Goal: Task Accomplishment & Management: Use online tool/utility

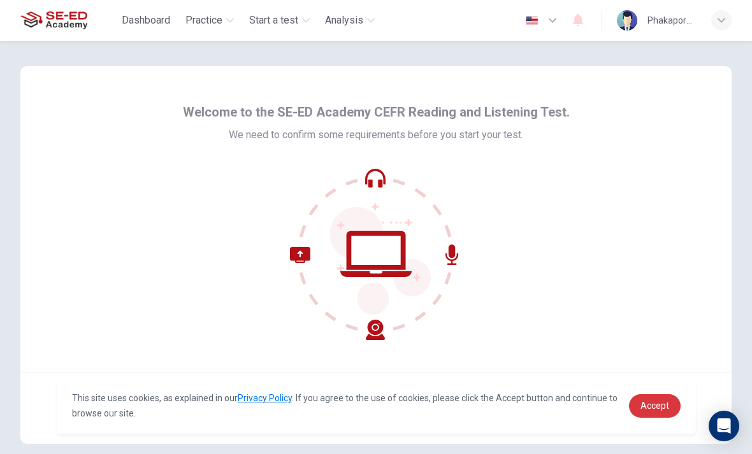
click at [661, 401] on span "Accept" at bounding box center [654, 406] width 29 height 10
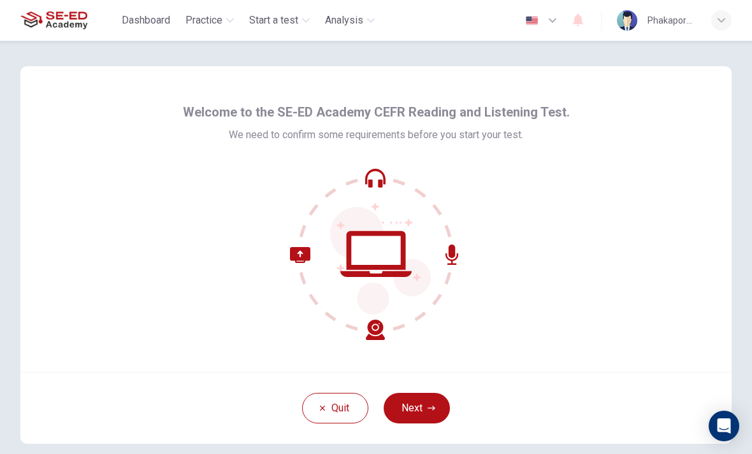
click at [359, 327] on icon at bounding box center [376, 254] width 172 height 172
click at [421, 403] on button "Next" at bounding box center [417, 408] width 66 height 31
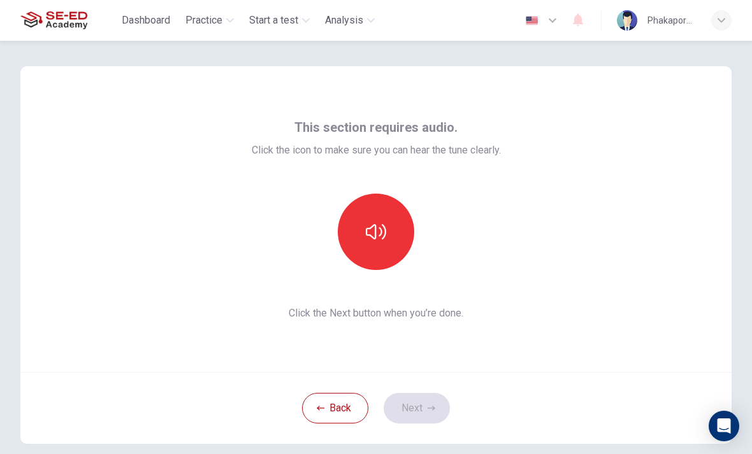
click at [385, 233] on icon "button" at bounding box center [376, 231] width 20 height 15
click at [389, 216] on button "button" at bounding box center [376, 232] width 76 height 76
click at [368, 221] on button "button" at bounding box center [376, 232] width 76 height 76
click at [397, 219] on button "button" at bounding box center [376, 232] width 76 height 76
click at [431, 405] on icon "button" at bounding box center [432, 409] width 8 height 8
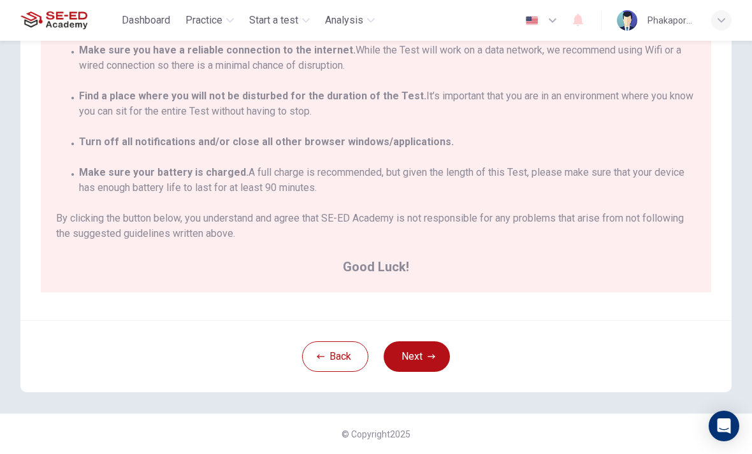
click at [428, 360] on icon "button" at bounding box center [432, 357] width 8 height 8
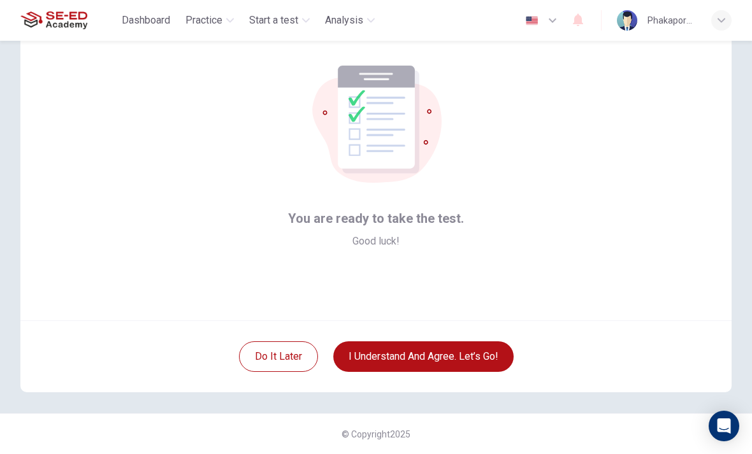
scroll to position [52, 0]
click at [373, 347] on button "I understand and agree. Let’s go!" at bounding box center [423, 357] width 180 height 31
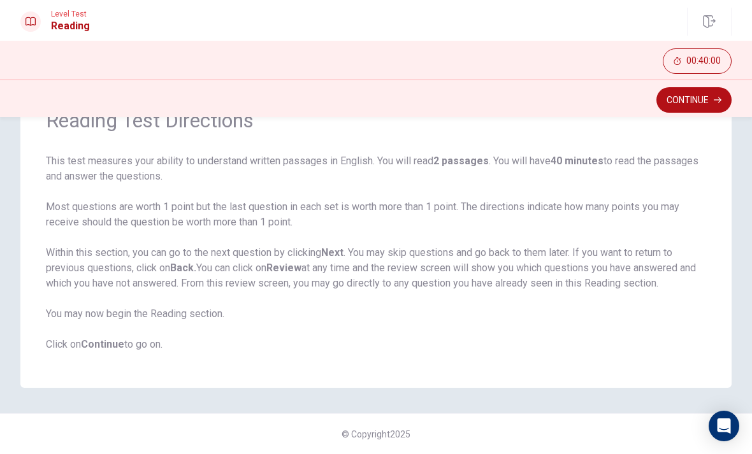
scroll to position [71, 0]
click at [698, 108] on button "Continue" at bounding box center [693, 99] width 75 height 25
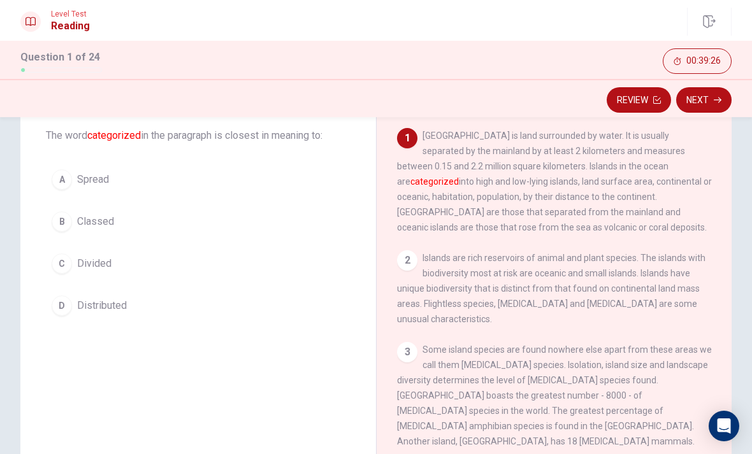
click at [80, 257] on span "Divided" at bounding box center [94, 263] width 34 height 15
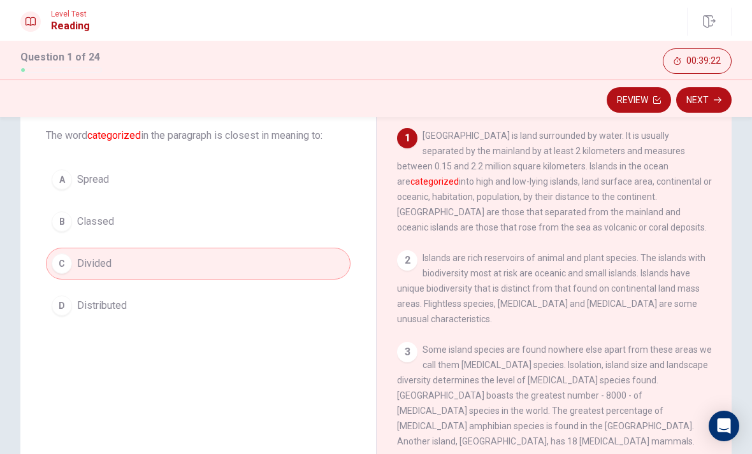
click at [717, 104] on button "Next" at bounding box center [703, 99] width 55 height 25
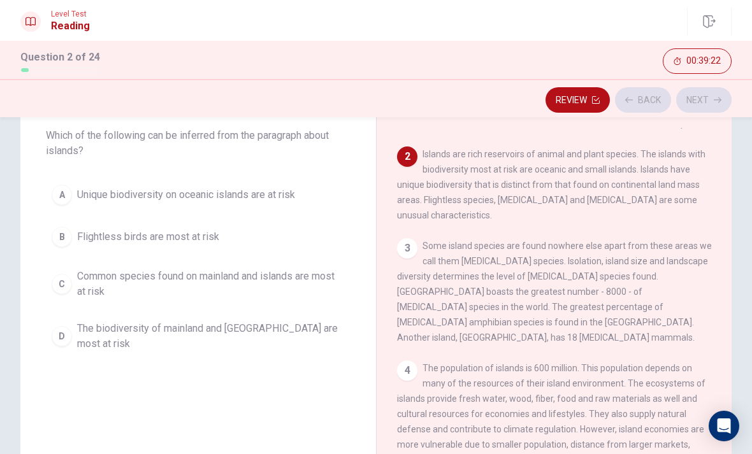
scroll to position [127, 0]
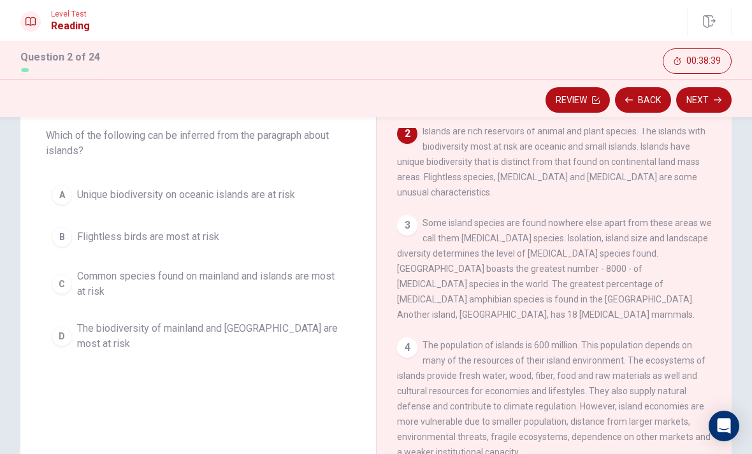
click at [199, 198] on span "Unique biodiversity on oceanic islands are at risk" at bounding box center [186, 194] width 218 height 15
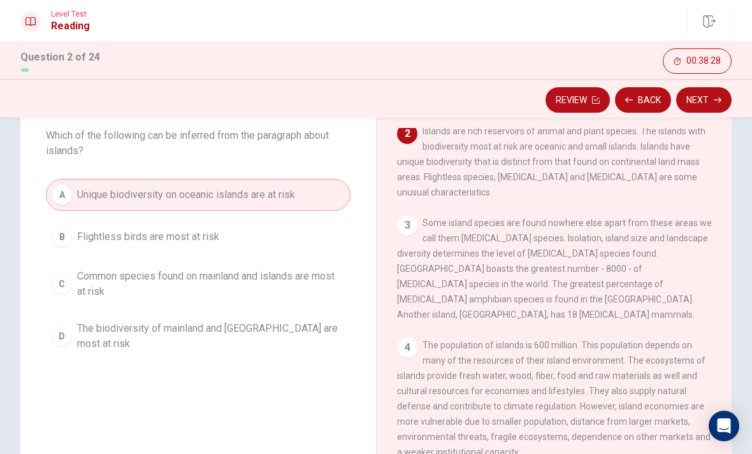
click at [712, 99] on button "Next" at bounding box center [703, 99] width 55 height 25
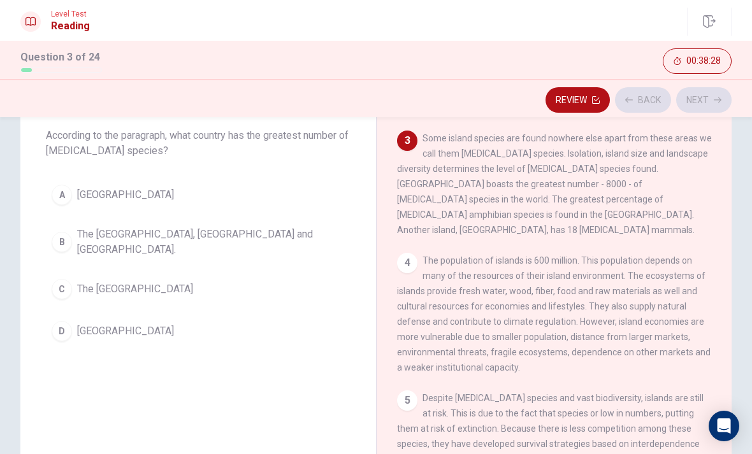
scroll to position [222, 0]
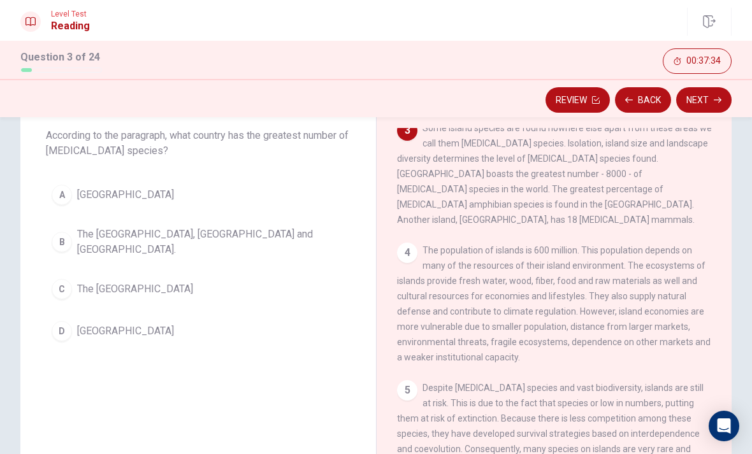
click at [145, 282] on span "The [GEOGRAPHIC_DATA]" at bounding box center [135, 289] width 116 height 15
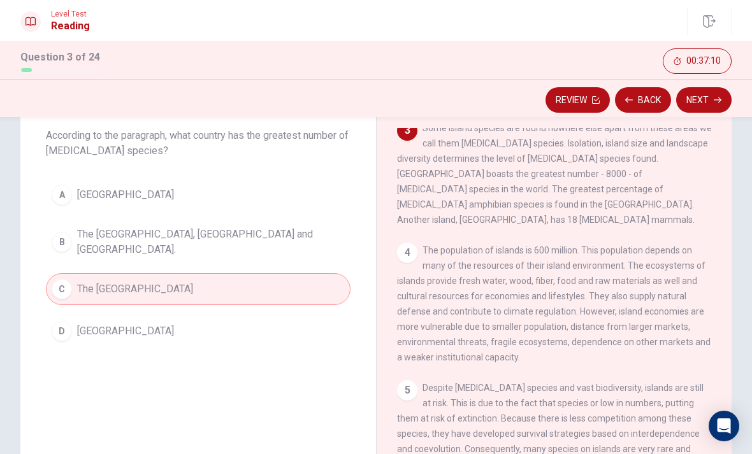
click at [212, 241] on span "The [GEOGRAPHIC_DATA], [GEOGRAPHIC_DATA] and [GEOGRAPHIC_DATA]." at bounding box center [211, 242] width 268 height 31
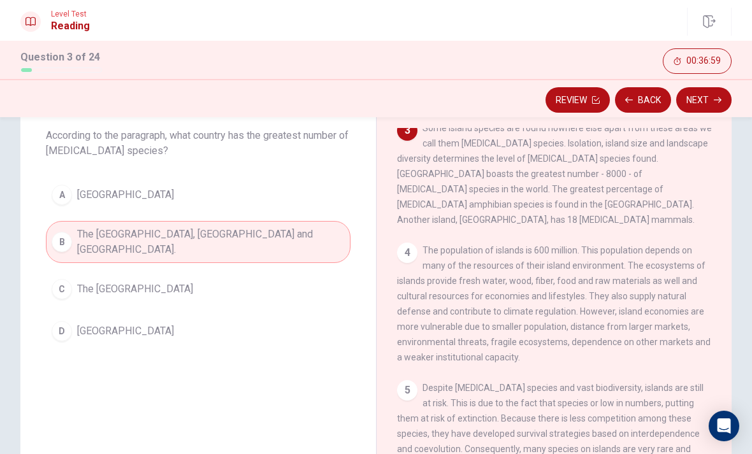
click at [154, 319] on button "D [GEOGRAPHIC_DATA]" at bounding box center [198, 331] width 305 height 32
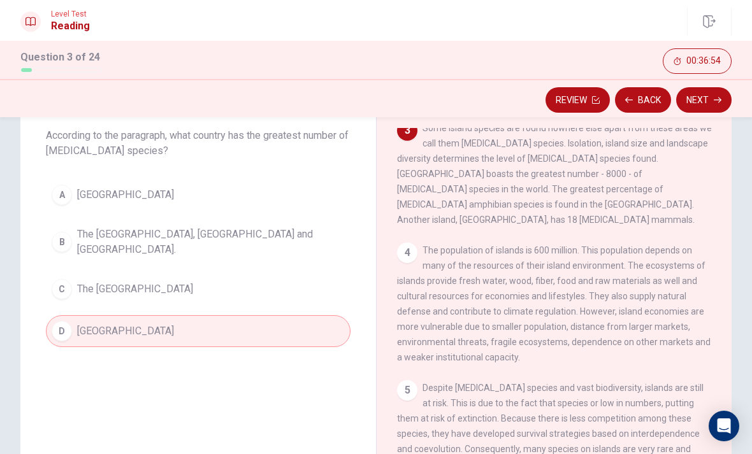
click at [743, 105] on div "Review Back Next" at bounding box center [376, 100] width 752 height 24
click at [699, 104] on button "Next" at bounding box center [703, 99] width 55 height 25
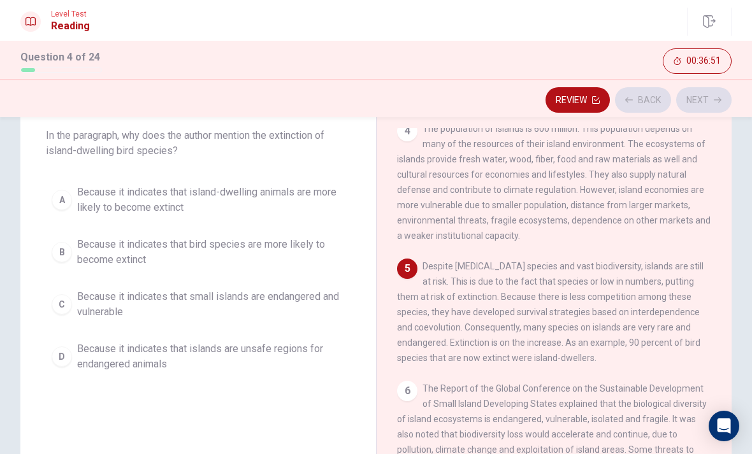
scroll to position [348, 0]
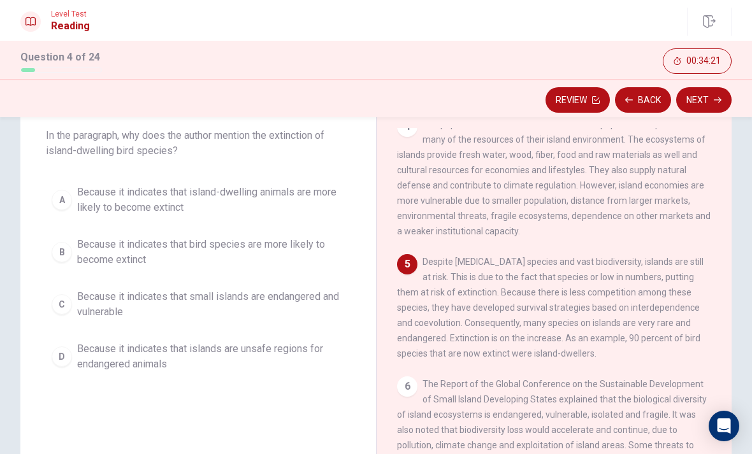
click at [72, 196] on button "A Because it indicates that island-dwelling animals are more likely to become e…" at bounding box center [198, 200] width 305 height 42
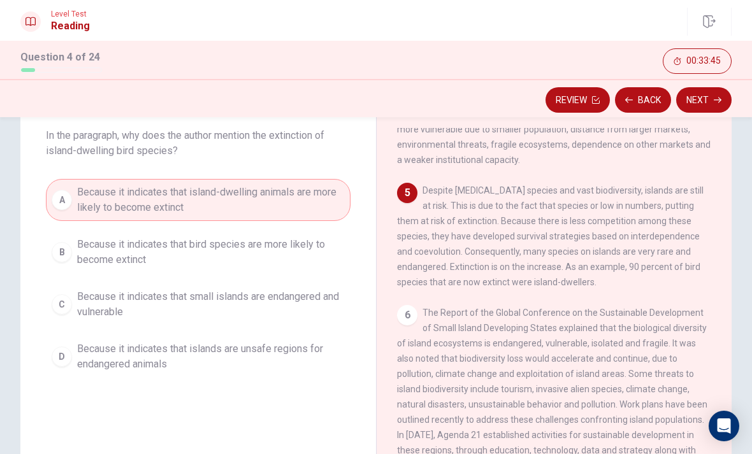
scroll to position [417, 0]
click at [710, 106] on button "Next" at bounding box center [703, 99] width 55 height 25
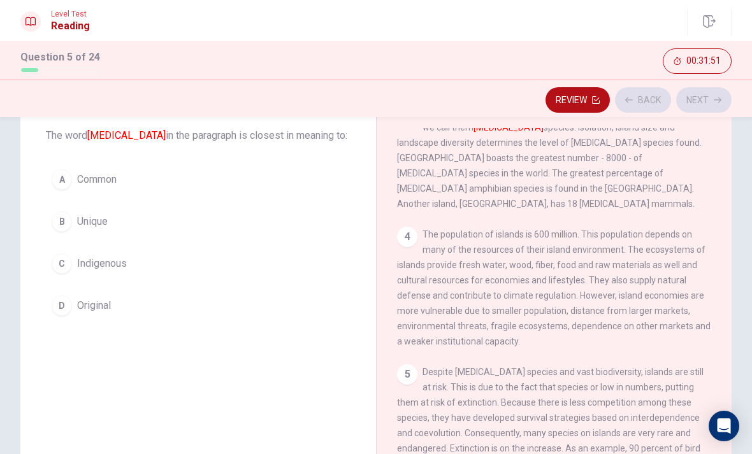
scroll to position [222, 0]
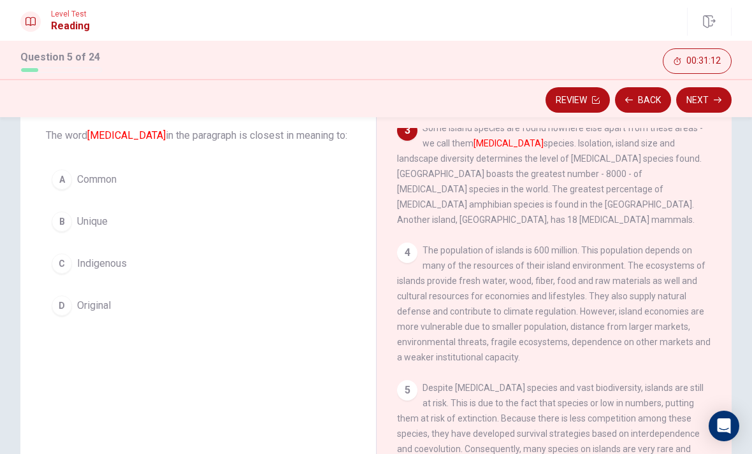
click at [75, 303] on button "D Original" at bounding box center [198, 306] width 305 height 32
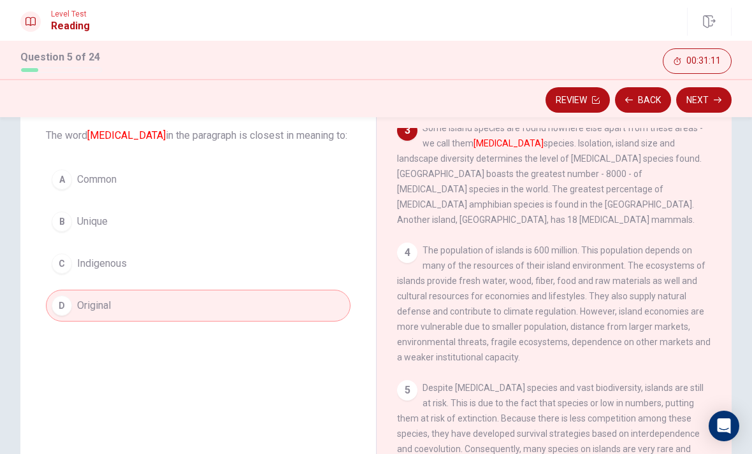
click at [698, 108] on button "Next" at bounding box center [703, 99] width 55 height 25
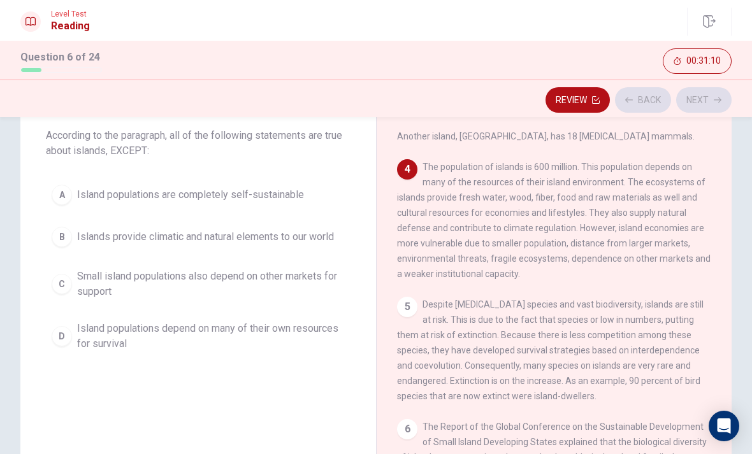
scroll to position [333, 0]
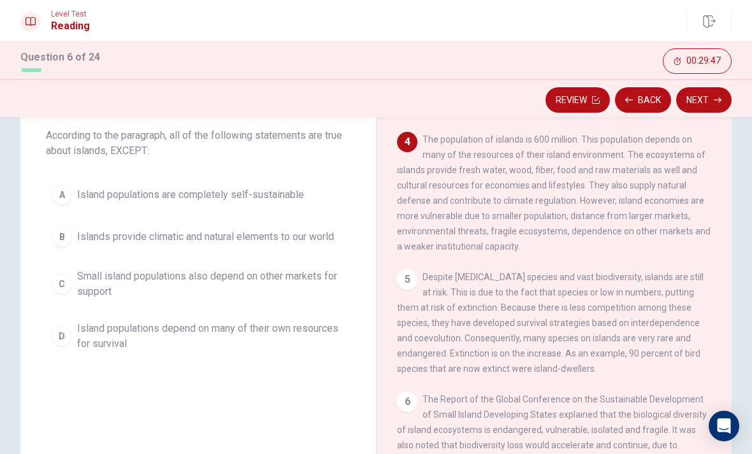
click at [303, 238] on span "Islands provide climatic and natural elements to our world" at bounding box center [205, 236] width 257 height 15
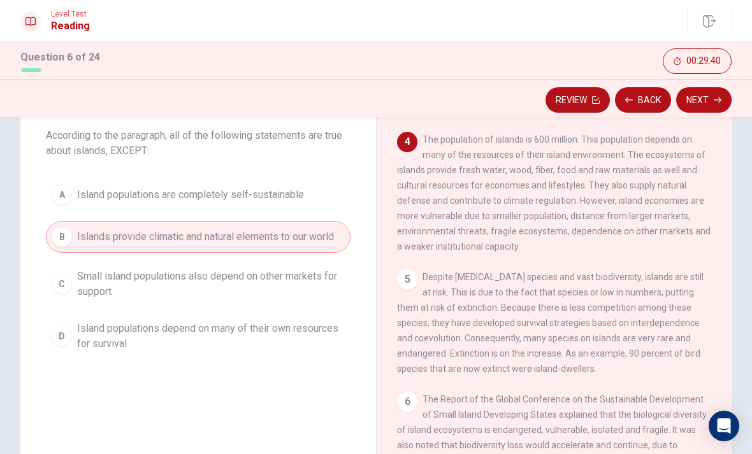
click at [299, 282] on span "Small island populations also depend on other markets for support" at bounding box center [211, 284] width 268 height 31
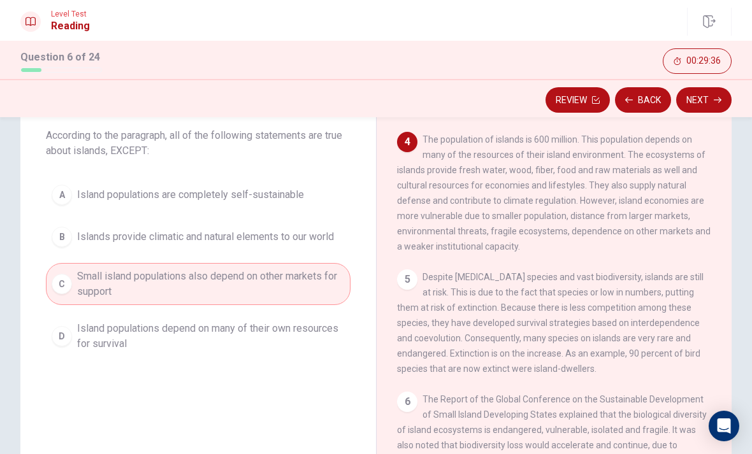
click at [705, 99] on button "Next" at bounding box center [703, 99] width 55 height 25
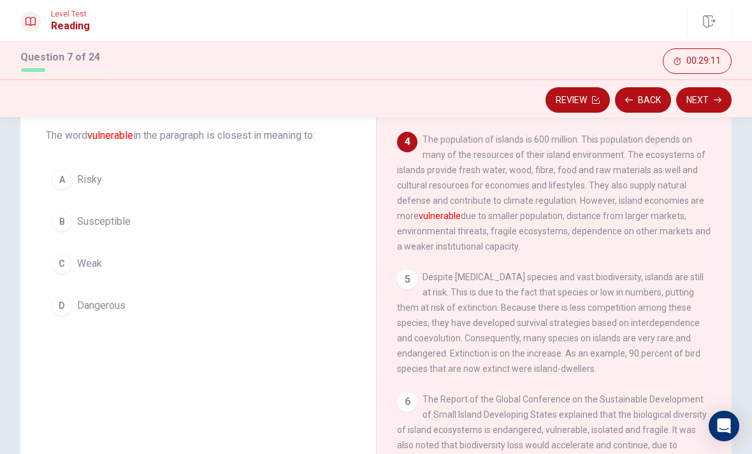
click at [62, 181] on div "A" at bounding box center [62, 179] width 20 height 20
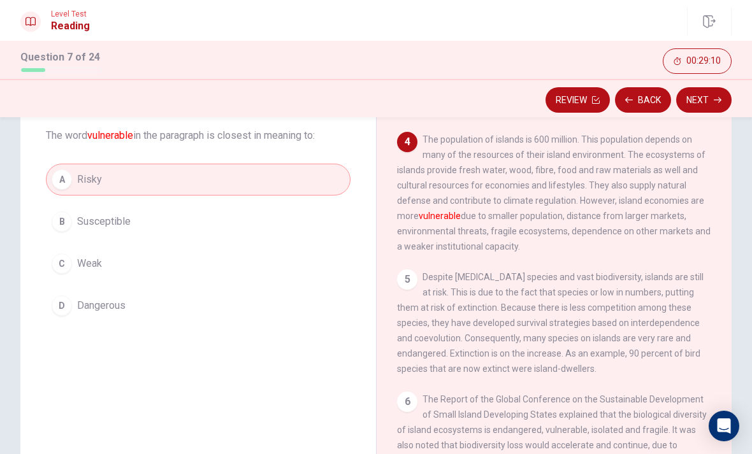
click at [706, 97] on button "Next" at bounding box center [703, 99] width 55 height 25
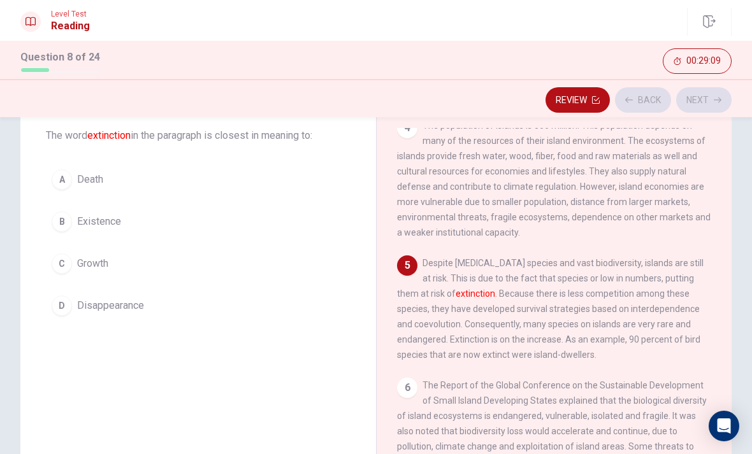
scroll to position [348, 0]
click at [69, 182] on div "A" at bounding box center [62, 179] width 20 height 20
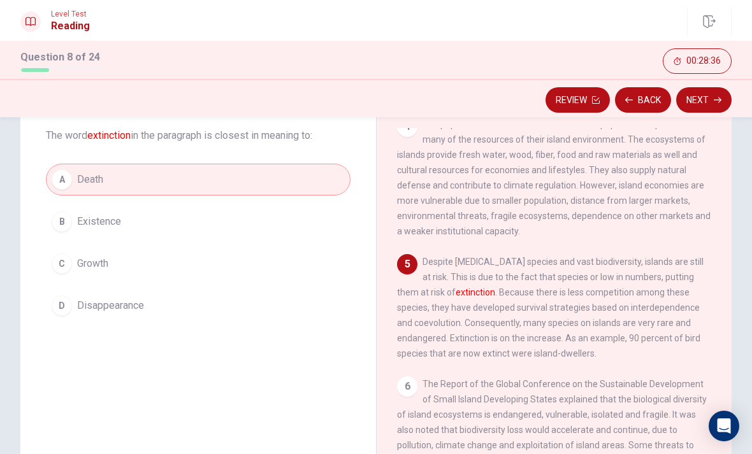
click at [711, 102] on button "Next" at bounding box center [703, 99] width 55 height 25
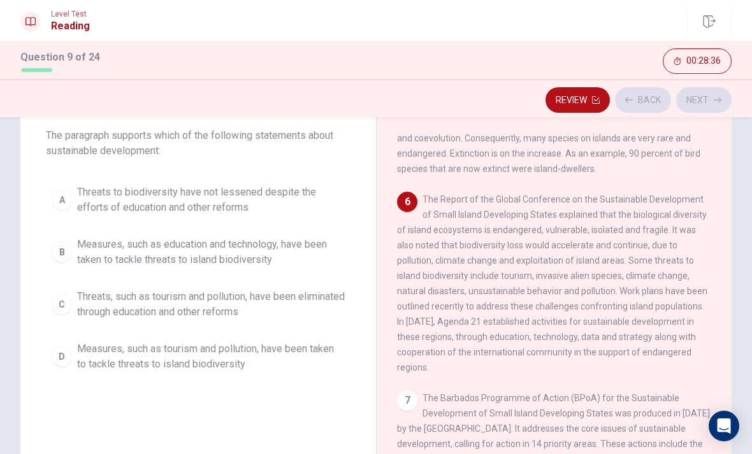
scroll to position [538, 0]
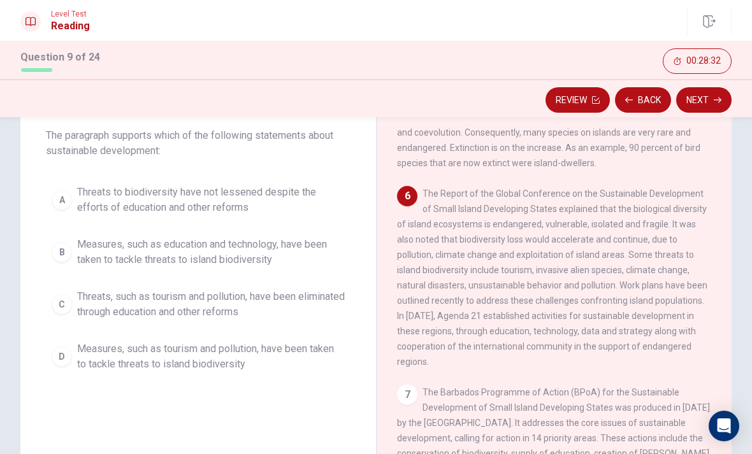
click at [593, 102] on icon "button" at bounding box center [596, 100] width 8 height 8
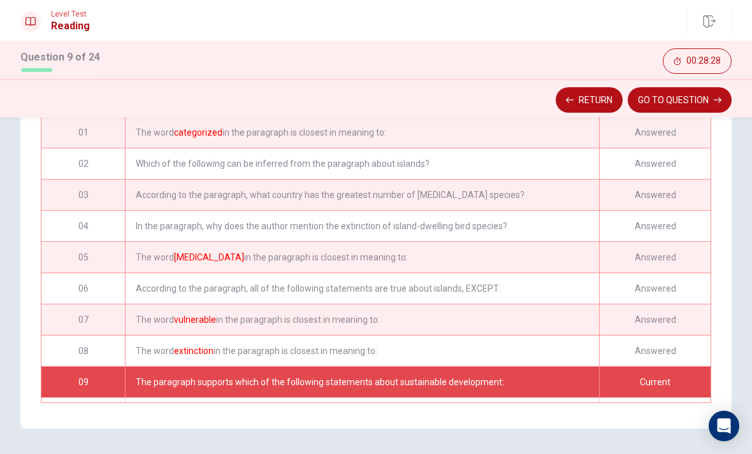
scroll to position [0, 0]
click at [587, 99] on button "Return" at bounding box center [589, 99] width 67 height 25
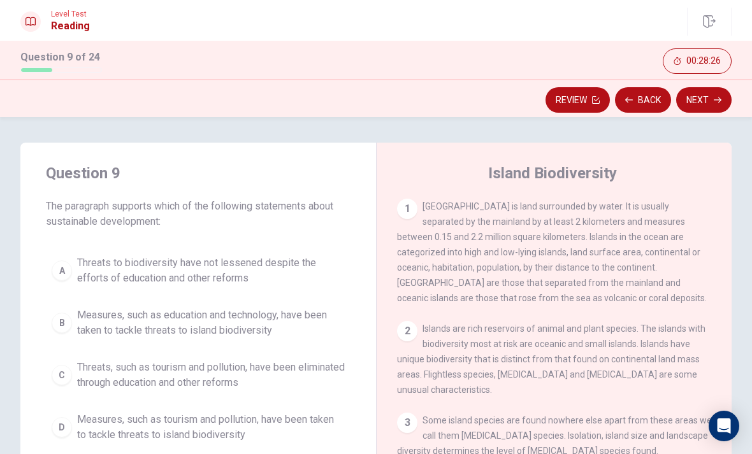
click at [598, 96] on button "Review" at bounding box center [577, 99] width 64 height 25
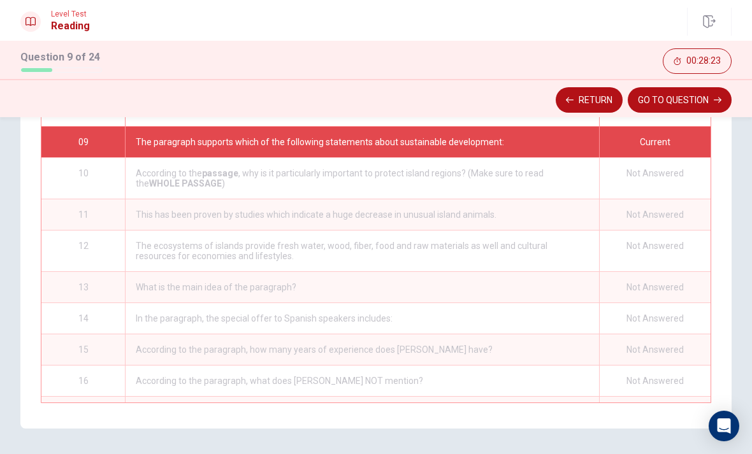
scroll to position [240, 0]
click at [658, 185] on div "Not Answered" at bounding box center [655, 178] width 112 height 41
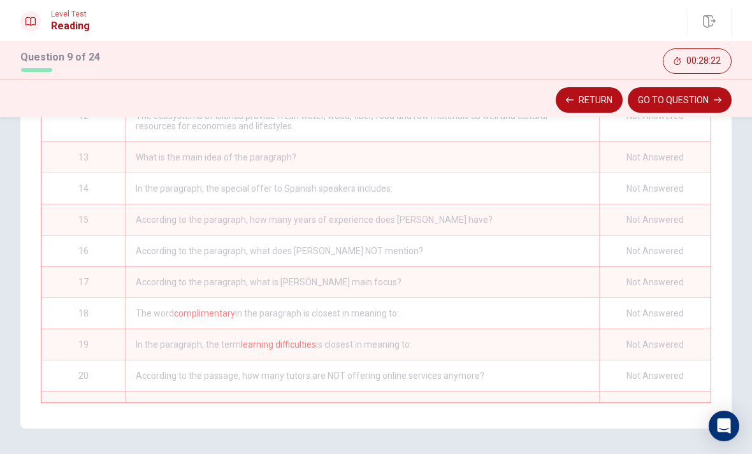
scroll to position [371, 0]
click at [638, 317] on div "Not Answered" at bounding box center [655, 312] width 112 height 31
click at [587, 104] on button "Return" at bounding box center [589, 99] width 67 height 25
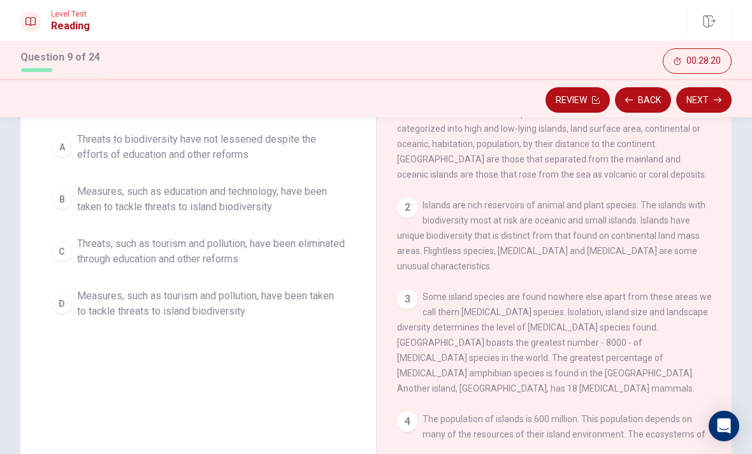
click at [582, 274] on div "2 Islands are rich reservoirs of animal and plant species. The islands with bio…" at bounding box center [554, 236] width 315 height 76
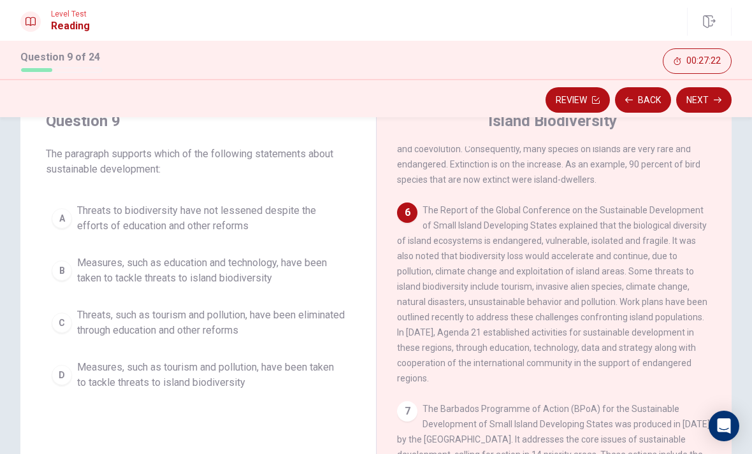
scroll to position [544, 0]
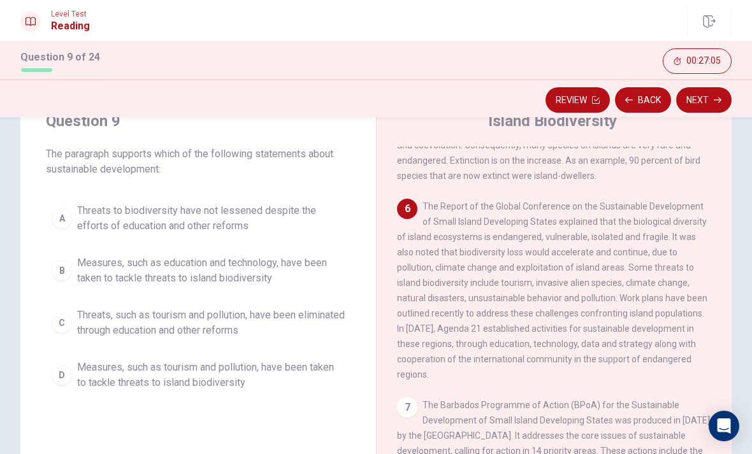
click at [58, 365] on div "D" at bounding box center [62, 375] width 20 height 20
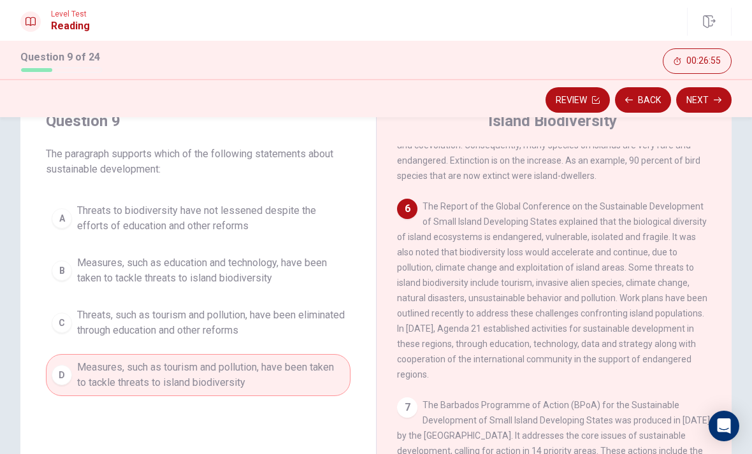
click at [92, 268] on span "Measures, such as education and technology, have been taken to tackle threats t…" at bounding box center [211, 271] width 268 height 31
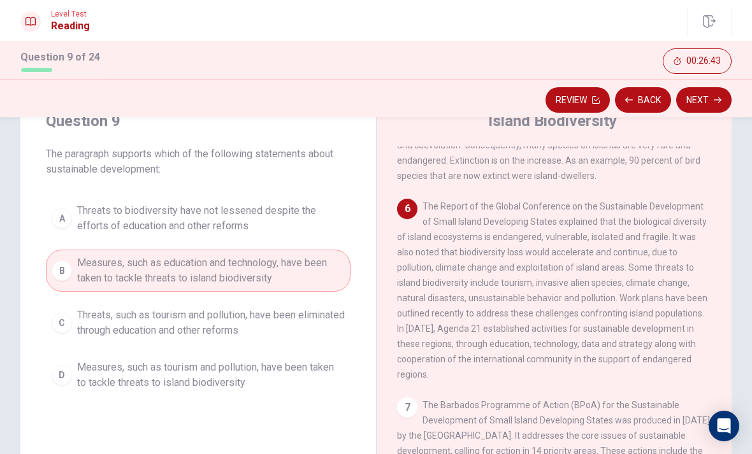
click at [677, 87] on div "Review Back Next" at bounding box center [376, 98] width 752 height 38
click at [691, 96] on button "Next" at bounding box center [703, 99] width 55 height 25
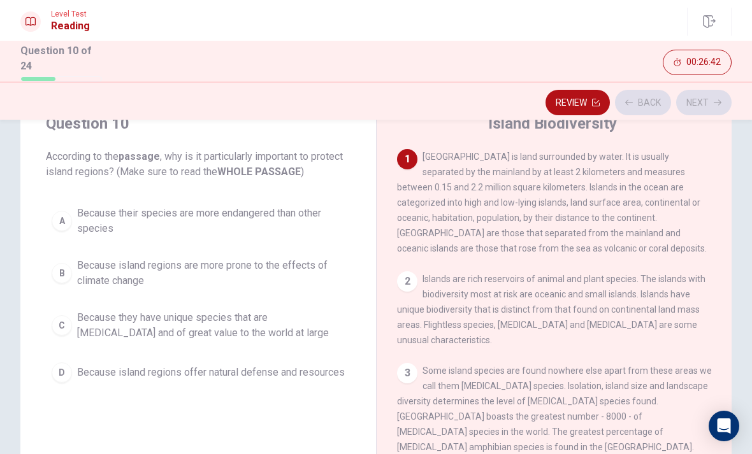
scroll to position [0, 0]
click at [494, 295] on span "Islands are rich reservoirs of animal and plant species. The islands with biodi…" at bounding box center [551, 309] width 308 height 71
click at [412, 270] on div "1 [GEOGRAPHIC_DATA] is land surrounded by water. It is usually separated by the…" at bounding box center [562, 332] width 331 height 366
click at [433, 173] on span "[GEOGRAPHIC_DATA] is land surrounded by water. It is usually separated by the m…" at bounding box center [552, 203] width 310 height 102
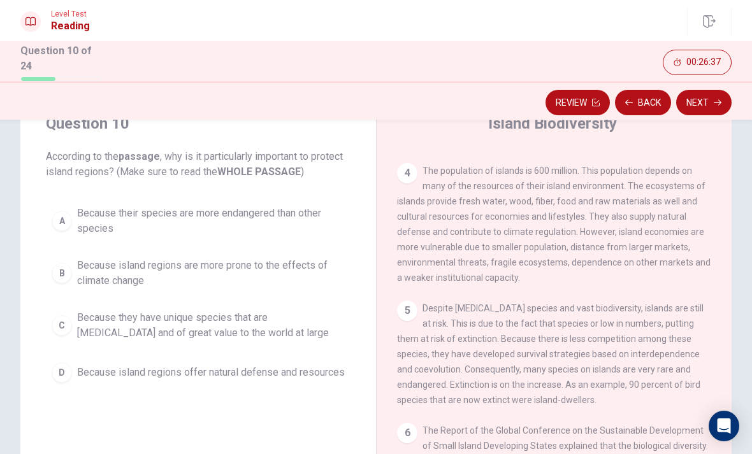
click at [414, 311] on div "5" at bounding box center [407, 311] width 20 height 20
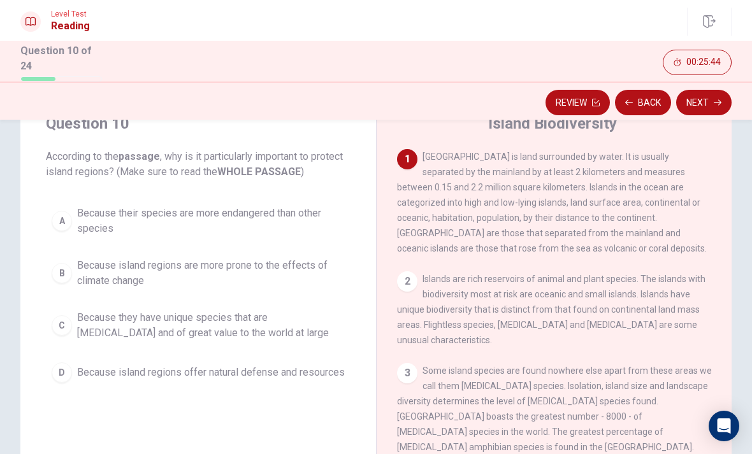
click at [68, 377] on div "D" at bounding box center [62, 373] width 20 height 20
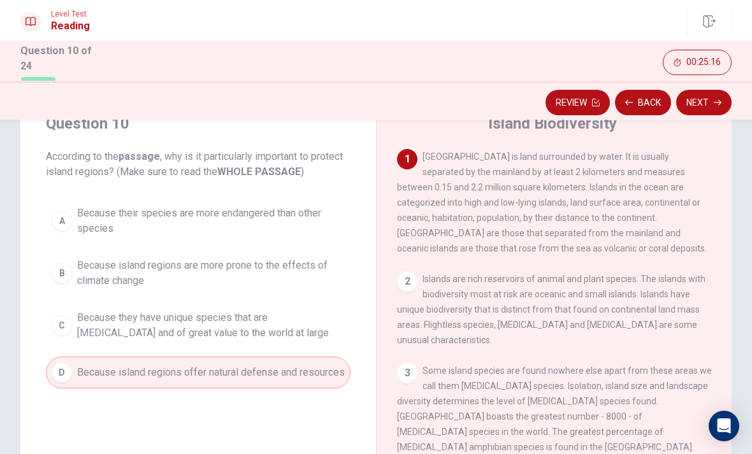
click at [91, 319] on span "Because they have unique species that are [MEDICAL_DATA] and of great value to …" at bounding box center [211, 325] width 268 height 31
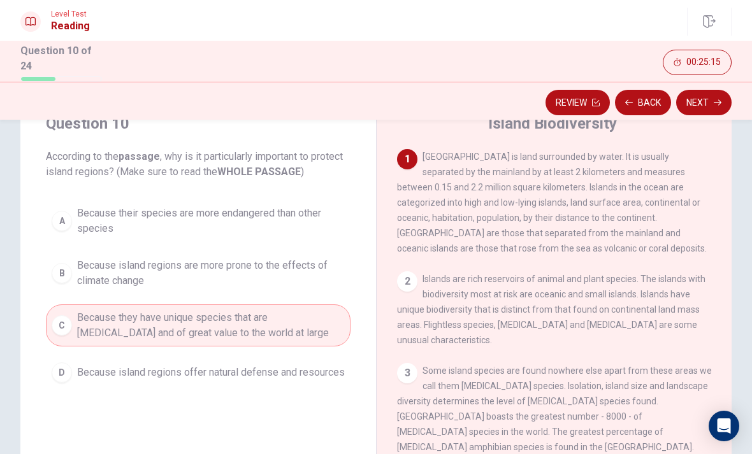
click at [707, 103] on button "Next" at bounding box center [703, 102] width 55 height 25
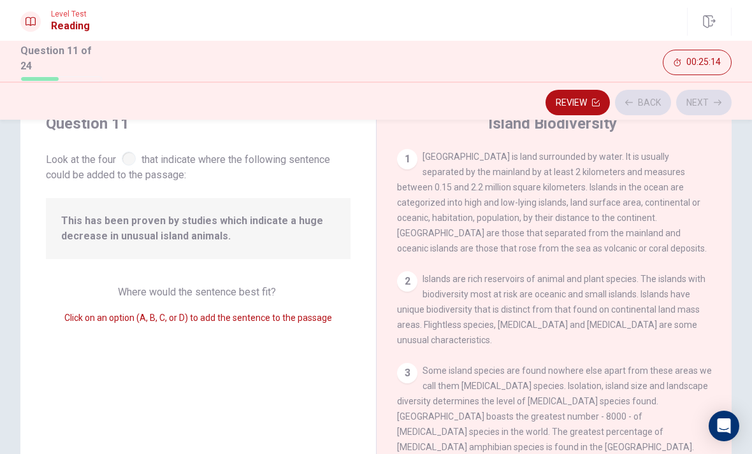
scroll to position [359, 0]
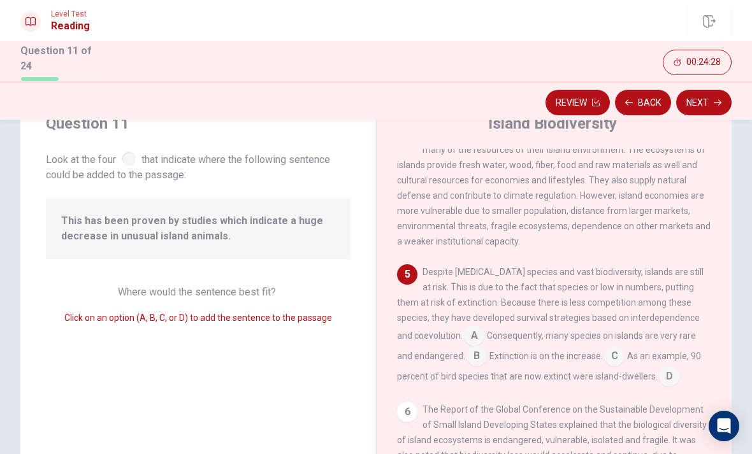
click at [659, 385] on input at bounding box center [669, 378] width 20 height 20
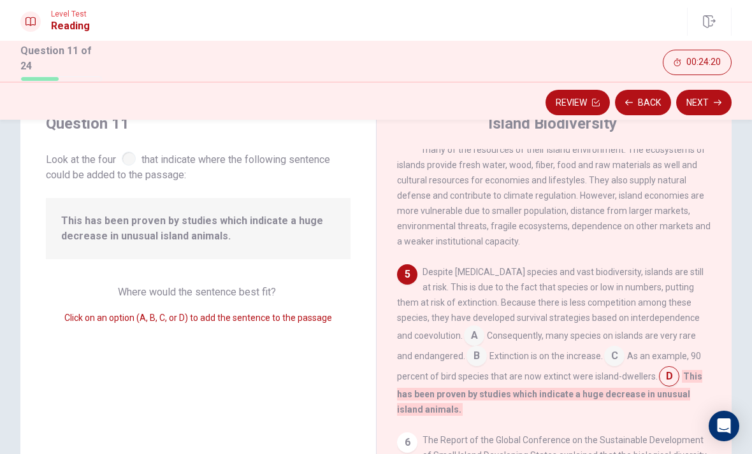
click at [702, 99] on button "Next" at bounding box center [703, 102] width 55 height 25
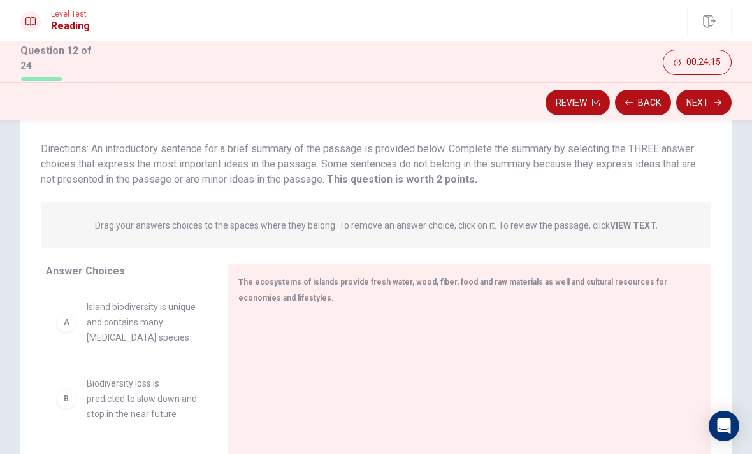
scroll to position [77, 0]
click at [59, 315] on div "A" at bounding box center [66, 321] width 20 height 20
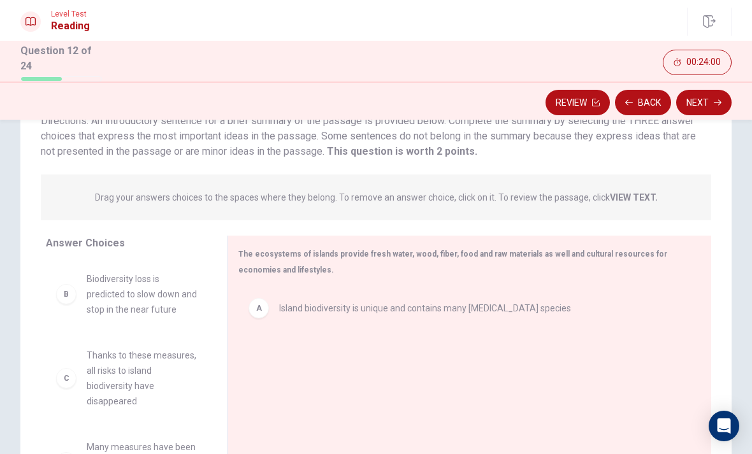
scroll to position [116, 0]
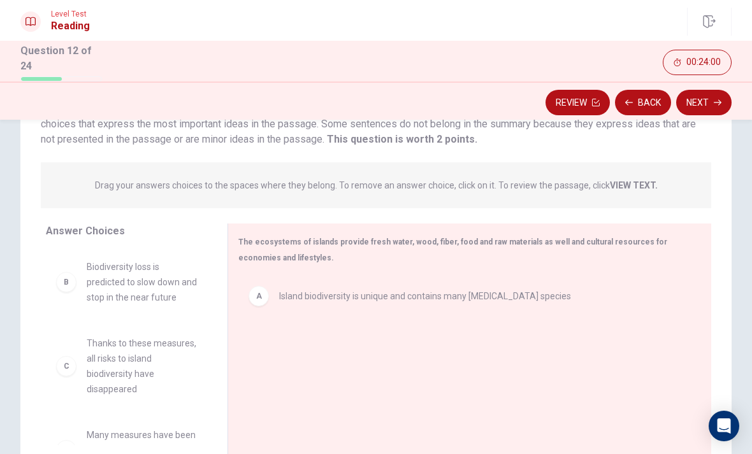
click at [274, 289] on div "A Island biodiversity is unique and contains many [MEDICAL_DATA] species" at bounding box center [464, 296] width 432 height 20
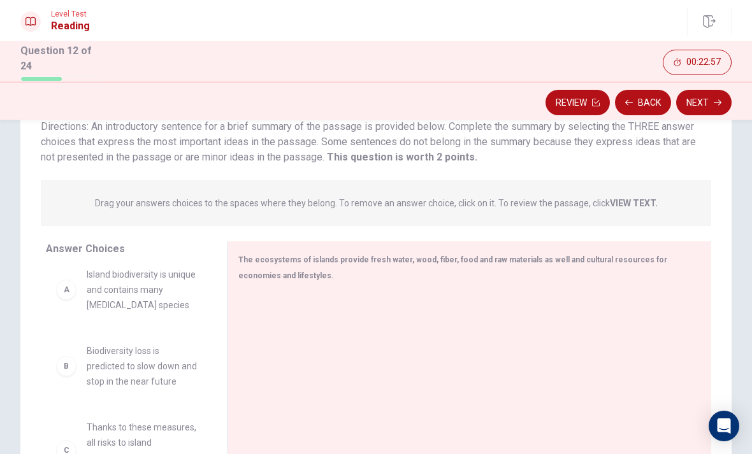
scroll to position [11, 0]
click at [92, 289] on span "Island biodiversity is unique and contains many [MEDICAL_DATA] species" at bounding box center [142, 289] width 110 height 46
click at [63, 284] on div "A" at bounding box center [66, 288] width 20 height 20
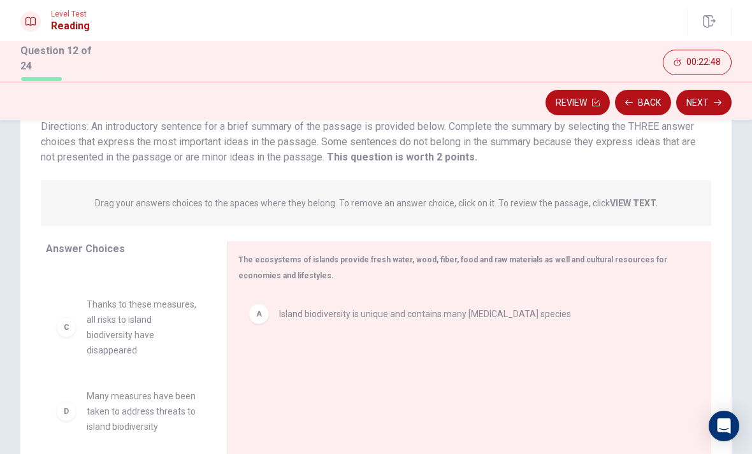
scroll to position [55, 0]
click at [124, 321] on span "Thanks to these measures, all risks to island biodiversity have disappeared" at bounding box center [142, 328] width 110 height 61
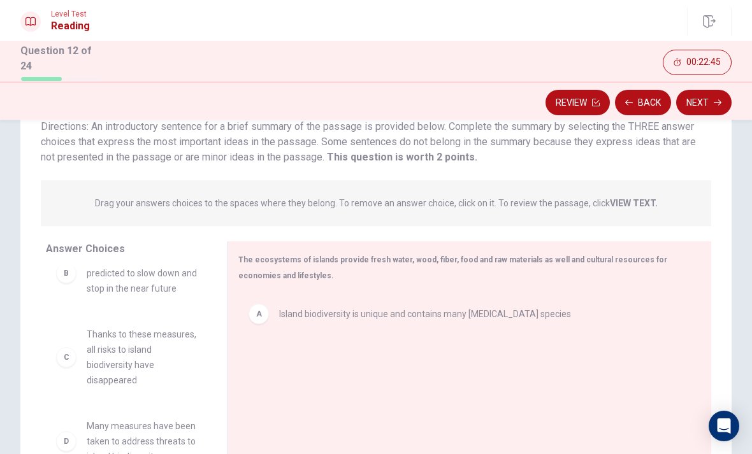
scroll to position [27, 0]
click at [73, 357] on div "C" at bounding box center [66, 357] width 20 height 20
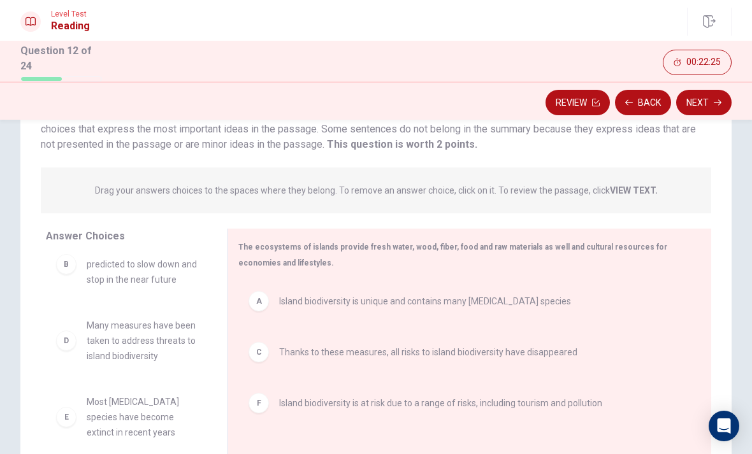
scroll to position [23, 0]
click at [726, 98] on button "Next" at bounding box center [703, 102] width 55 height 25
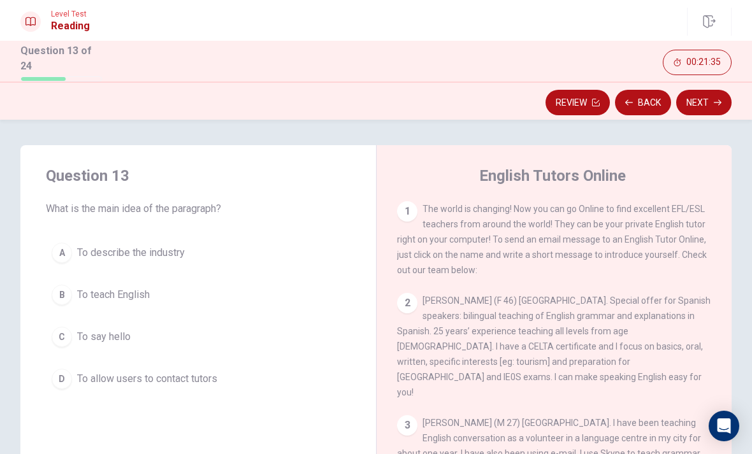
scroll to position [0, 0]
click at [58, 280] on button "B To teach English" at bounding box center [198, 295] width 305 height 32
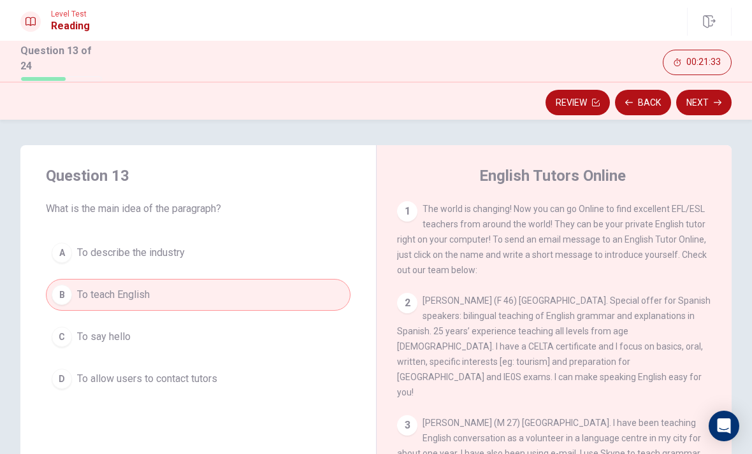
click at [54, 378] on div "D" at bounding box center [62, 379] width 20 height 20
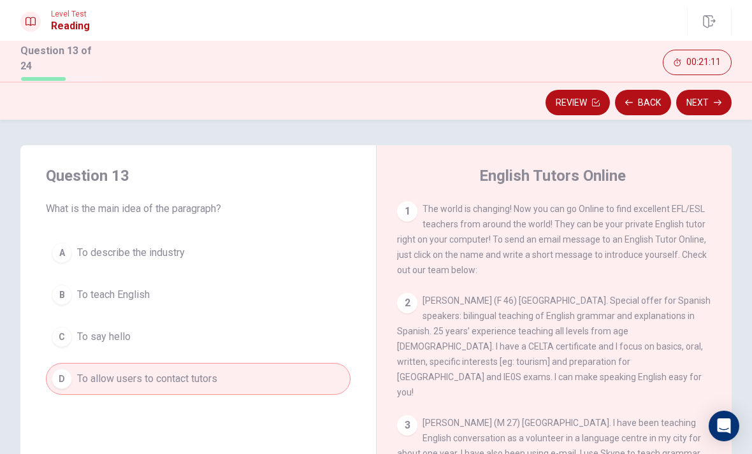
click at [715, 99] on icon "button" at bounding box center [718, 103] width 8 height 8
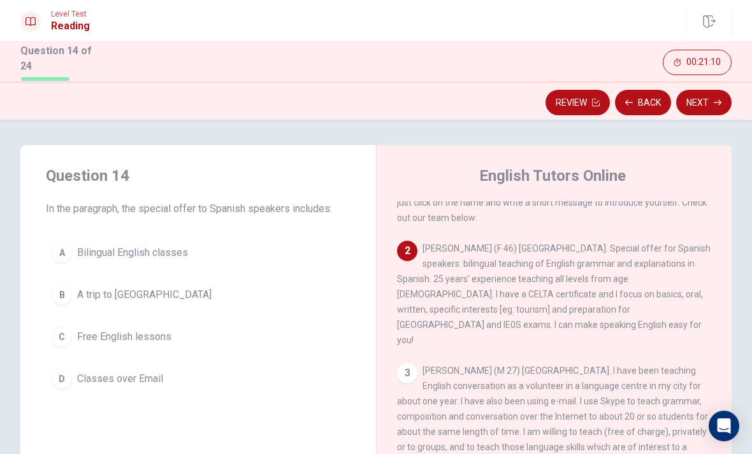
scroll to position [52, 0]
click at [58, 243] on div "A" at bounding box center [62, 253] width 20 height 20
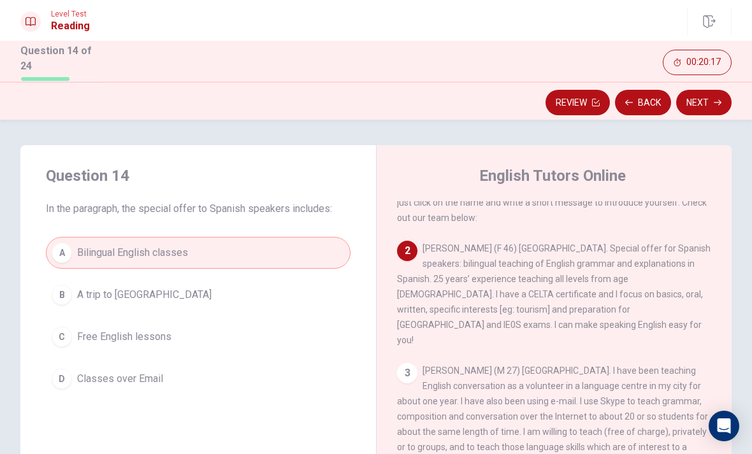
click at [710, 108] on button "Next" at bounding box center [703, 102] width 55 height 25
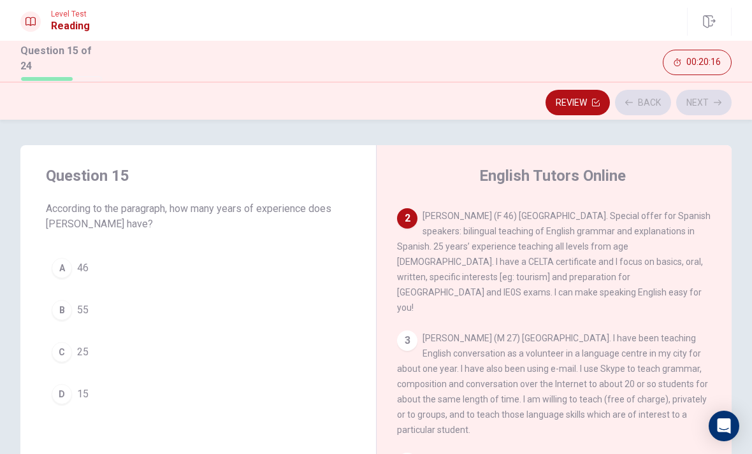
scroll to position [95, 0]
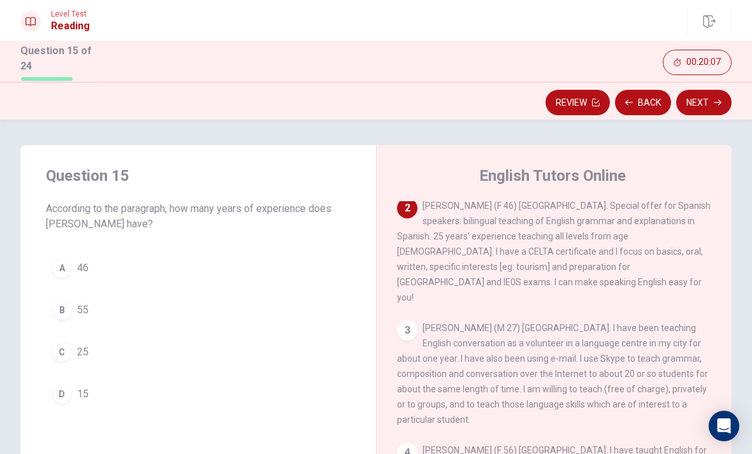
click at [90, 340] on button "C 25" at bounding box center [198, 352] width 305 height 32
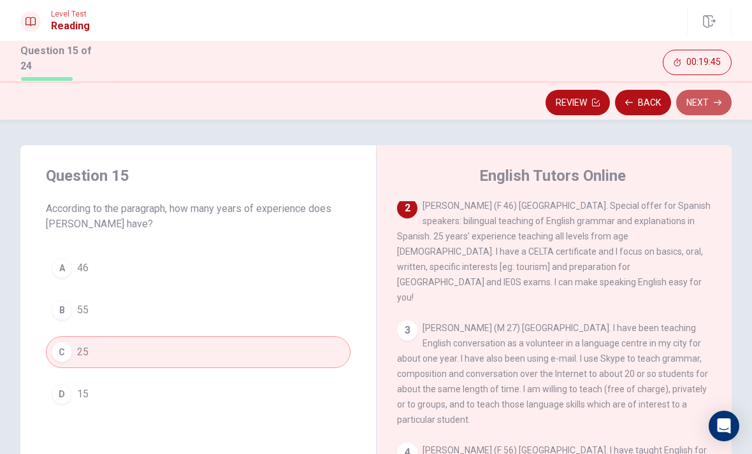
click at [712, 103] on button "Next" at bounding box center [703, 102] width 55 height 25
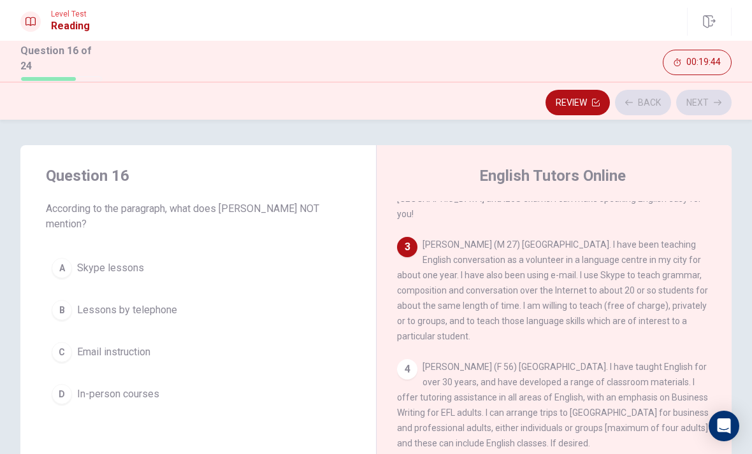
scroll to position [190, 0]
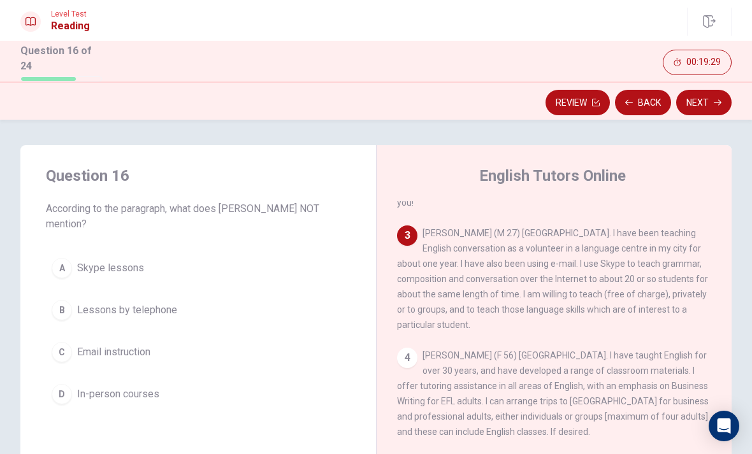
click at [220, 274] on button "A Skype lessons" at bounding box center [198, 268] width 305 height 32
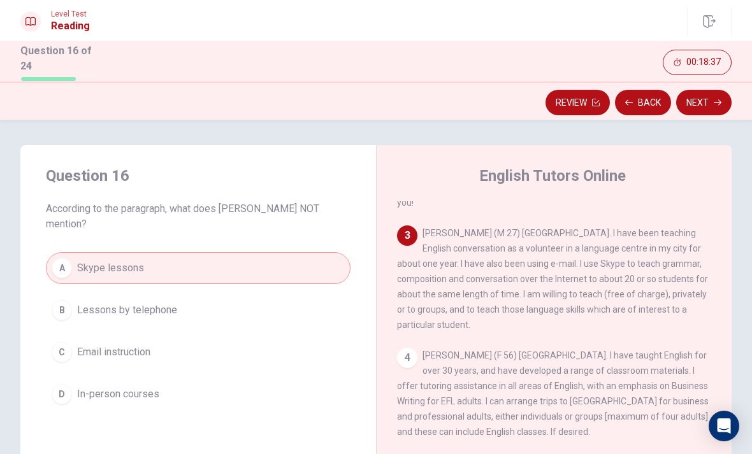
click at [78, 311] on span "Lessons by telephone" at bounding box center [127, 310] width 100 height 15
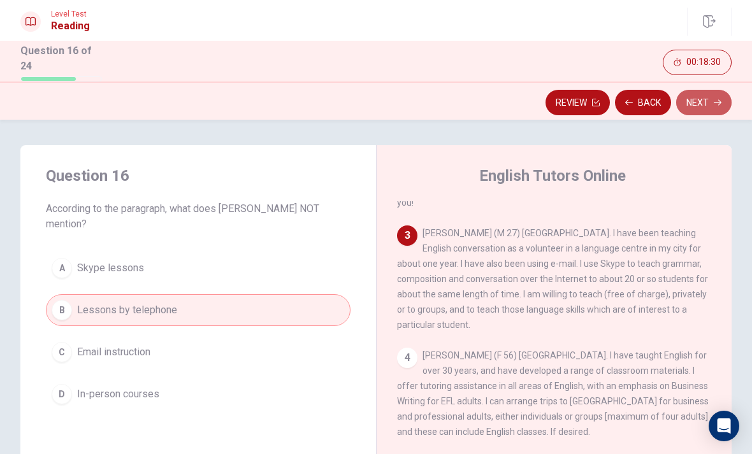
click at [702, 101] on button "Next" at bounding box center [703, 102] width 55 height 25
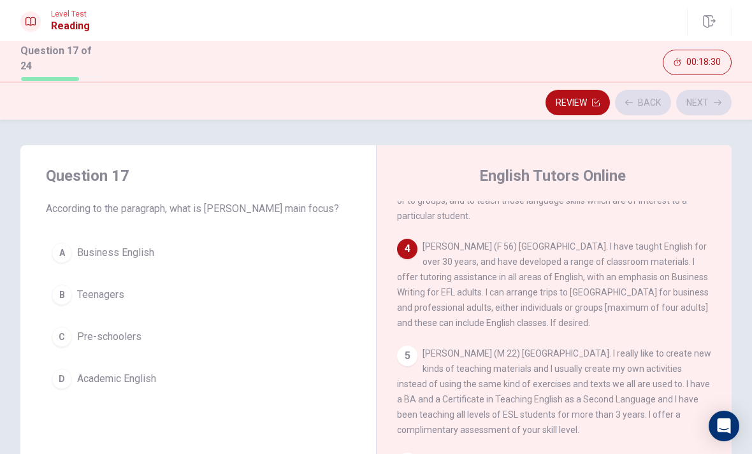
scroll to position [317, 0]
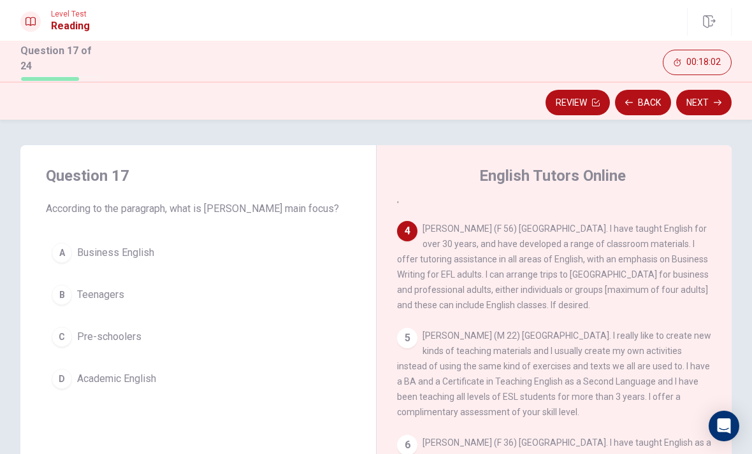
click at [49, 262] on div "A Business English B Teenagers C Pre-schoolers D Academic English" at bounding box center [198, 316] width 305 height 158
click at [55, 253] on div "A" at bounding box center [62, 253] width 20 height 20
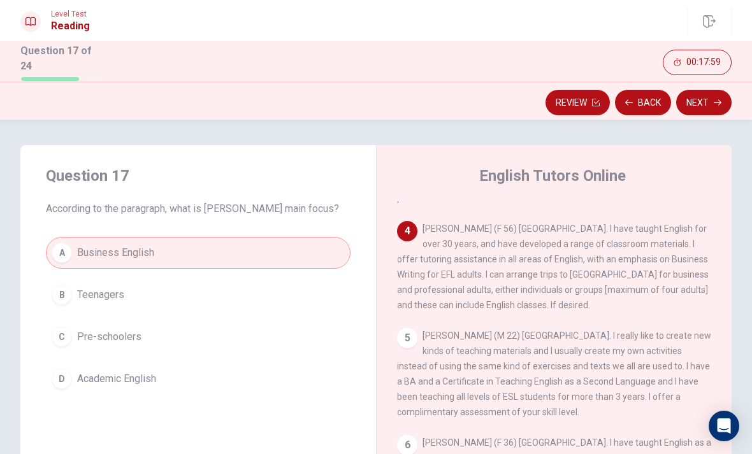
click at [714, 101] on icon "button" at bounding box center [718, 103] width 8 height 8
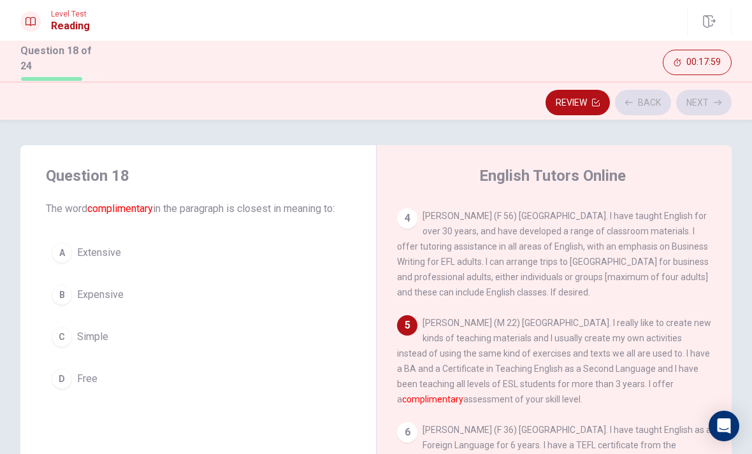
scroll to position [330, 0]
click at [658, 94] on button "Back" at bounding box center [643, 102] width 56 height 25
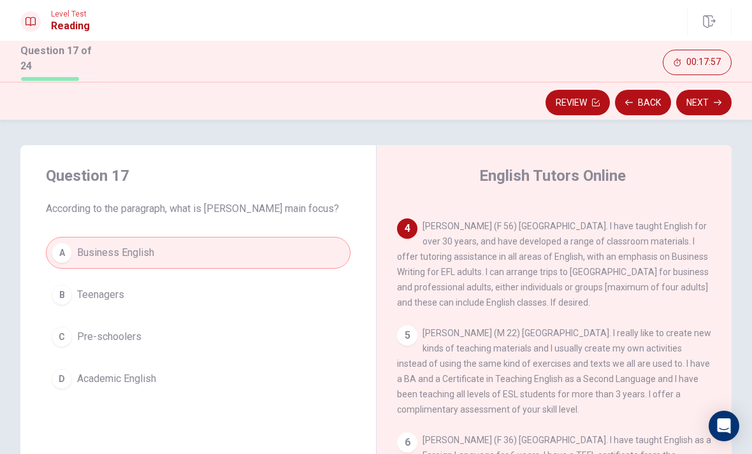
scroll to position [317, 0]
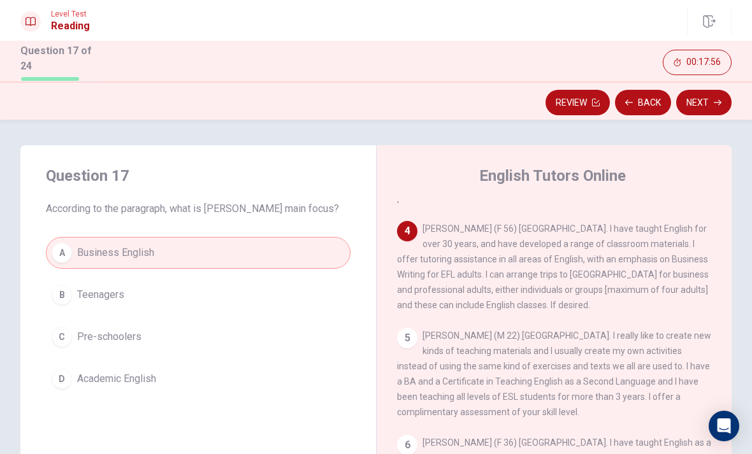
click at [721, 110] on button "Next" at bounding box center [703, 102] width 55 height 25
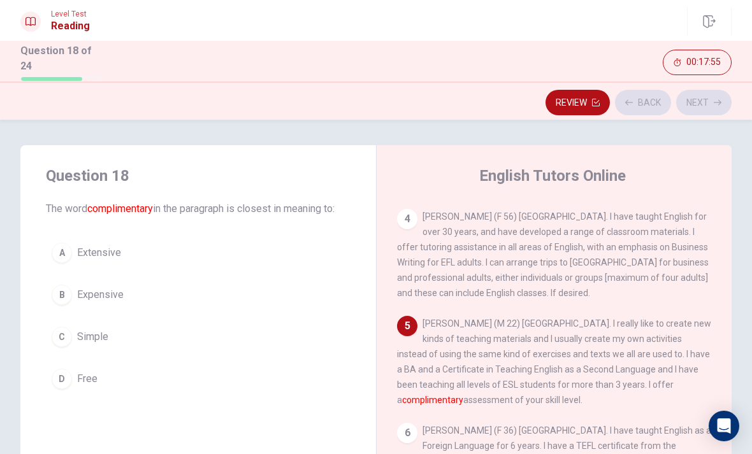
scroll to position [330, 0]
click at [68, 389] on button "D Free" at bounding box center [198, 379] width 305 height 32
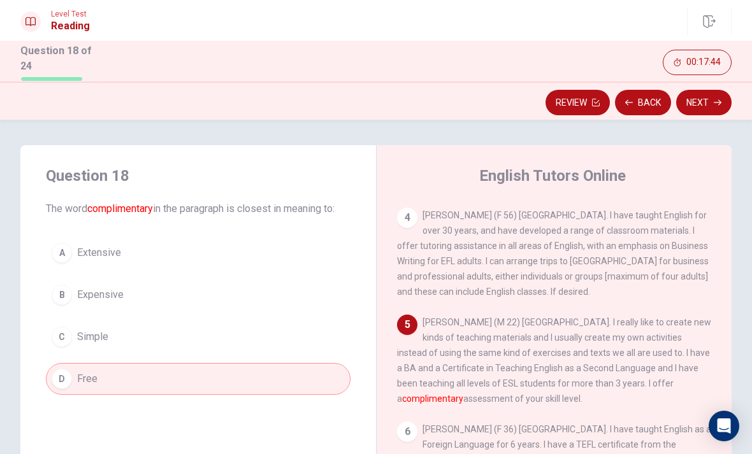
click at [703, 106] on button "Next" at bounding box center [703, 102] width 55 height 25
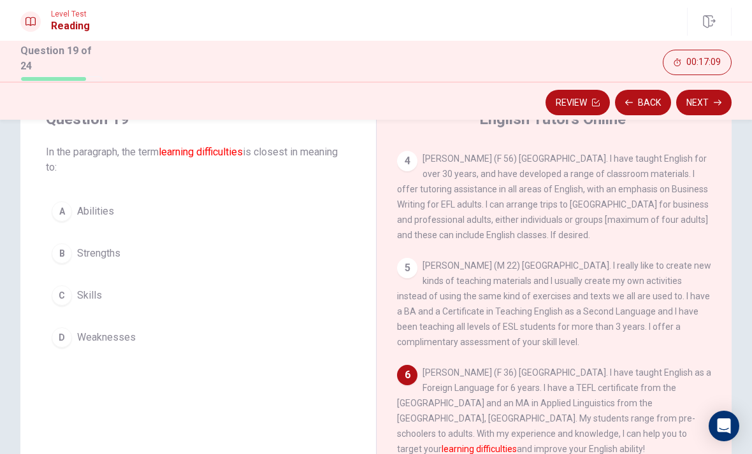
scroll to position [55, 0]
click at [47, 298] on button "C Skills" at bounding box center [198, 297] width 305 height 32
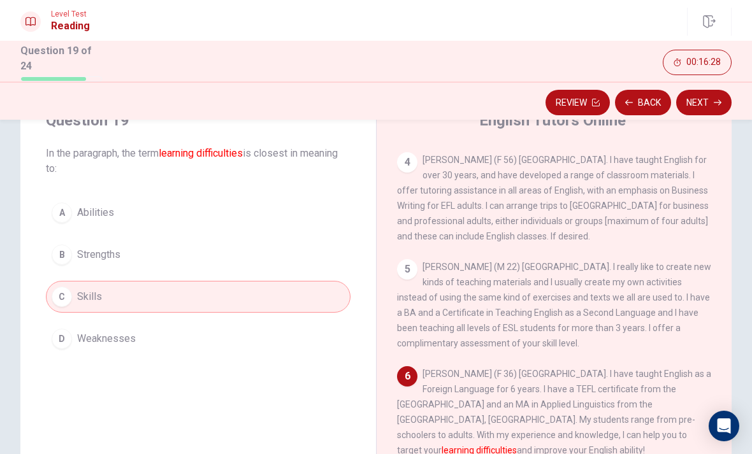
click at [707, 105] on button "Next" at bounding box center [703, 102] width 55 height 25
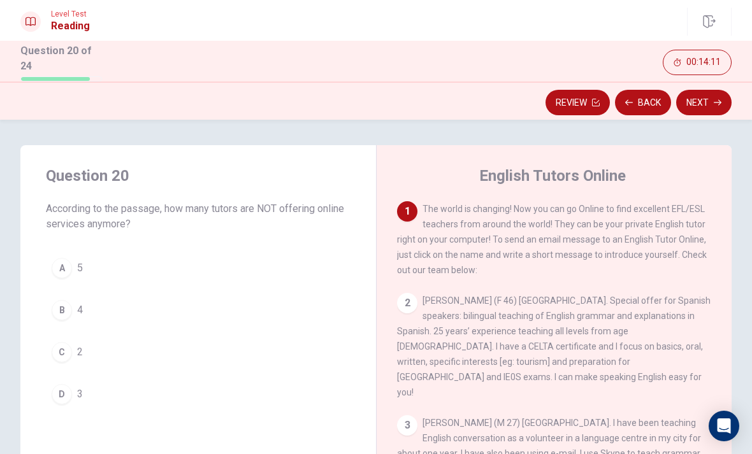
scroll to position [0, 0]
click at [62, 300] on div "B" at bounding box center [62, 310] width 20 height 20
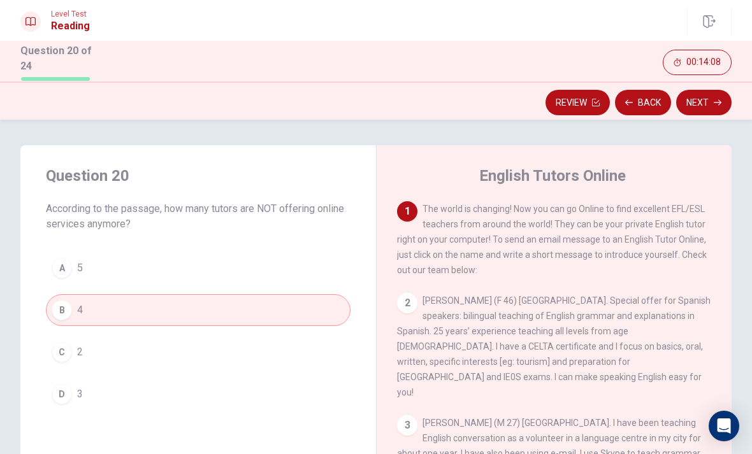
click at [707, 110] on button "Next" at bounding box center [703, 102] width 55 height 25
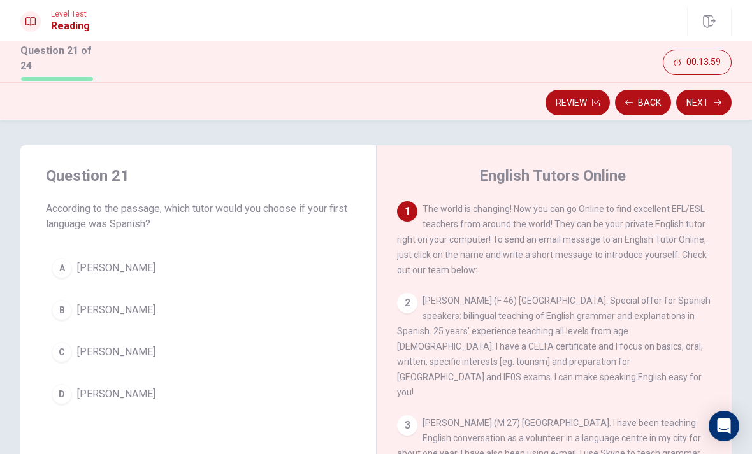
click at [62, 280] on button "A [PERSON_NAME]" at bounding box center [198, 268] width 305 height 32
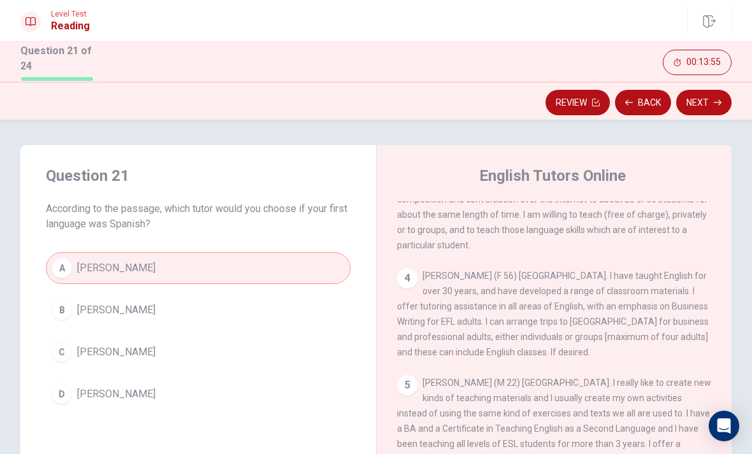
scroll to position [271, 0]
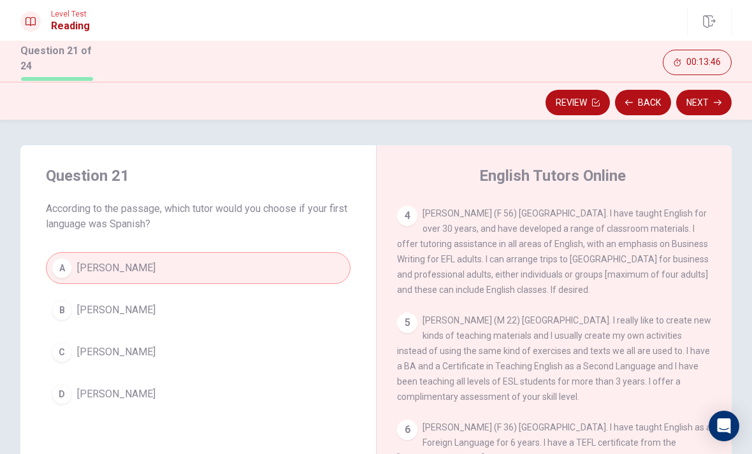
click at [711, 101] on button "Next" at bounding box center [703, 102] width 55 height 25
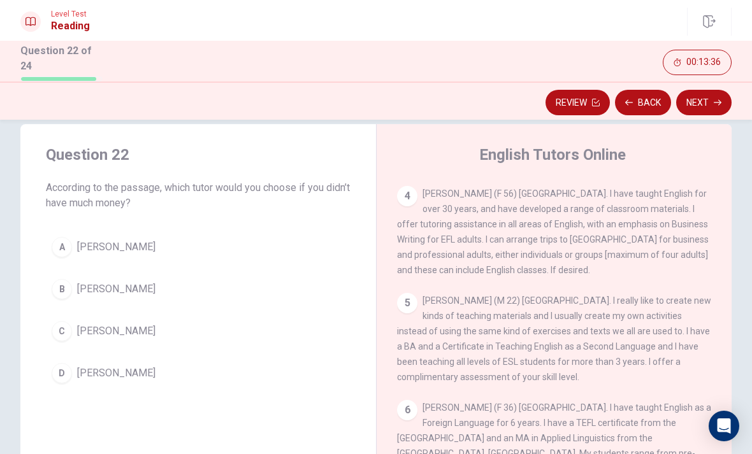
scroll to position [330, 0]
click at [107, 332] on span "[PERSON_NAME]" at bounding box center [116, 331] width 78 height 15
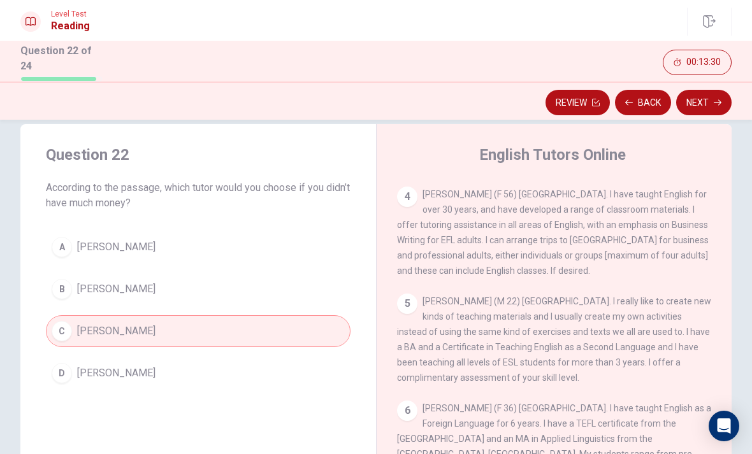
click at [721, 101] on button "Next" at bounding box center [703, 102] width 55 height 25
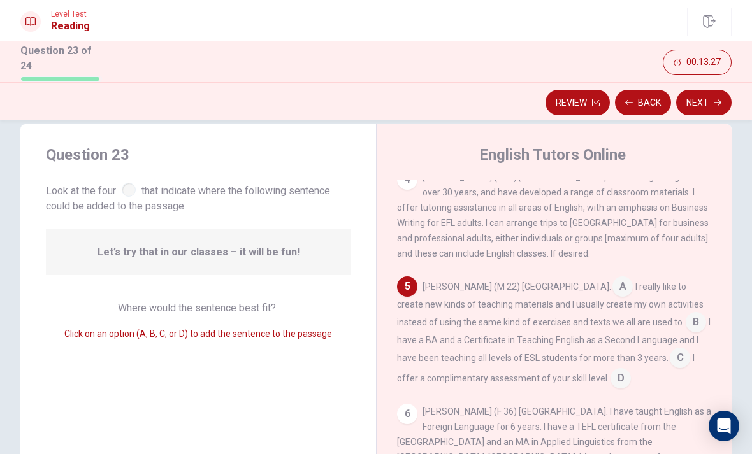
scroll to position [347, 0]
click at [519, 373] on div "1 The world is changing! Now you can go Online to find excellent EFL/ESL teache…" at bounding box center [562, 363] width 331 height 366
click at [610, 370] on input at bounding box center [620, 380] width 20 height 20
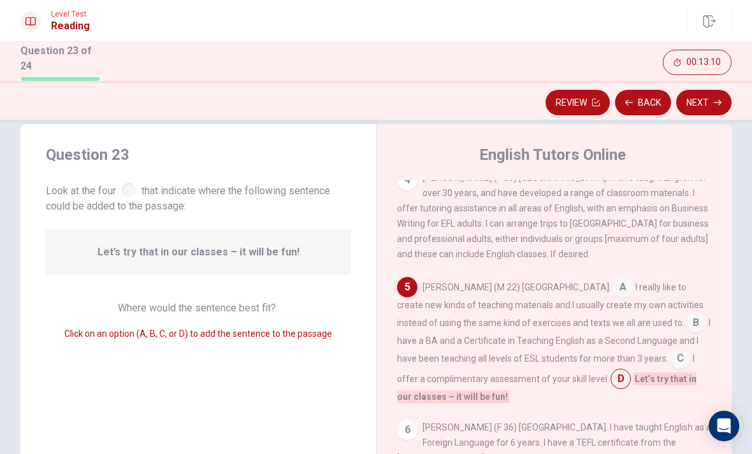
click at [686, 314] on input at bounding box center [696, 324] width 20 height 20
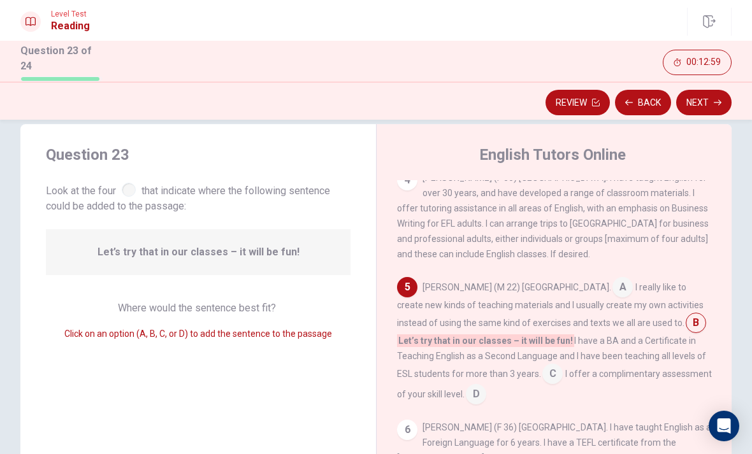
click at [686, 314] on input at bounding box center [696, 324] width 20 height 20
click at [401, 277] on div "5" at bounding box center [407, 287] width 20 height 20
click at [466, 385] on input at bounding box center [476, 395] width 20 height 20
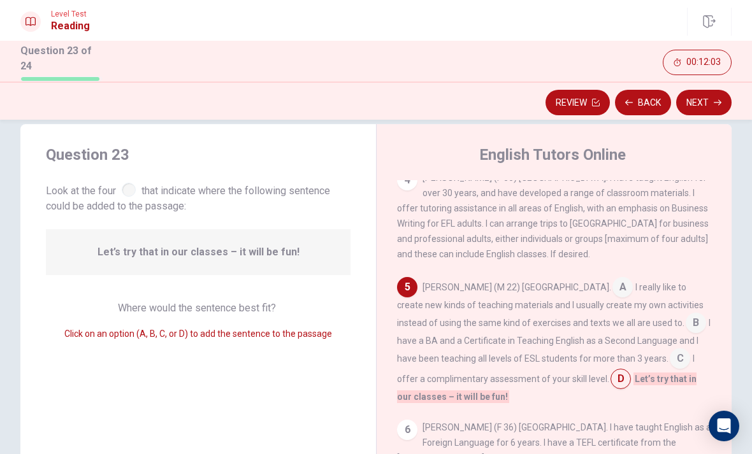
click at [612, 278] on input at bounding box center [622, 288] width 20 height 20
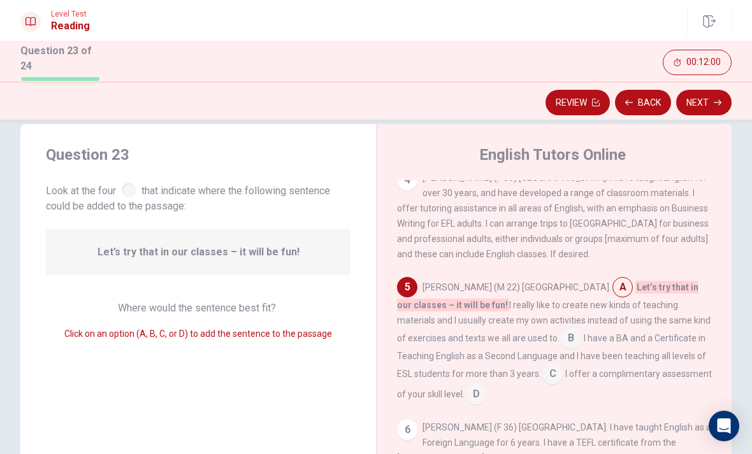
click at [708, 98] on button "Next" at bounding box center [703, 102] width 55 height 25
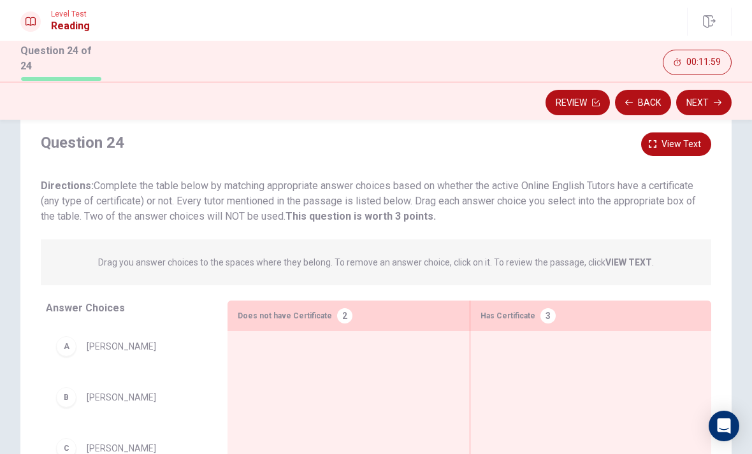
scroll to position [33, 0]
click at [621, 308] on div "Has Certificate 3" at bounding box center [590, 316] width 241 height 31
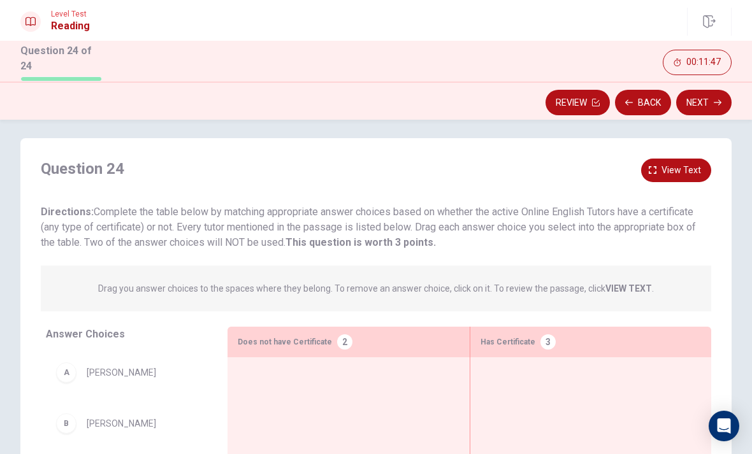
scroll to position [8, 0]
click at [678, 163] on span "View text" at bounding box center [681, 170] width 40 height 16
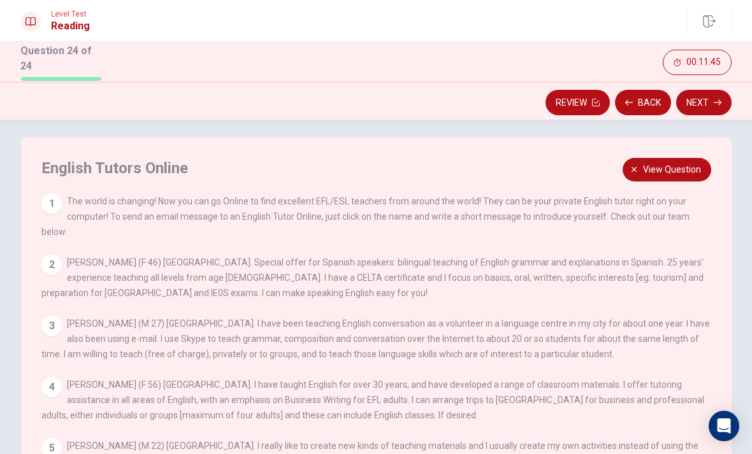
click at [684, 168] on span "View question" at bounding box center [672, 170] width 58 height 16
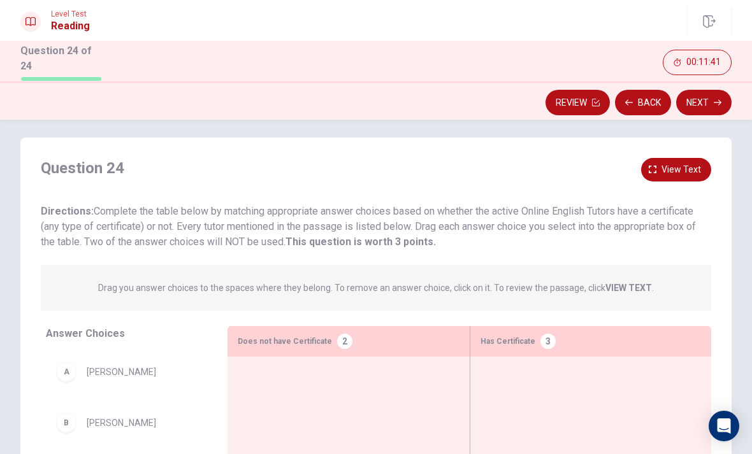
click at [692, 167] on span "View text" at bounding box center [681, 170] width 40 height 16
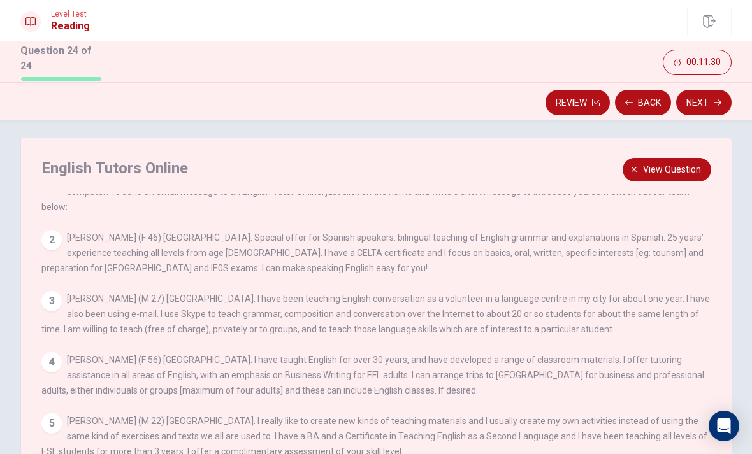
scroll to position [17, 0]
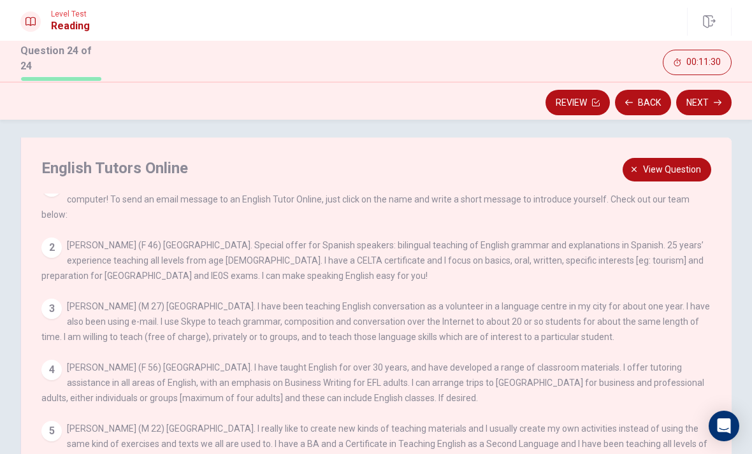
click at [664, 173] on span "View question" at bounding box center [672, 170] width 58 height 16
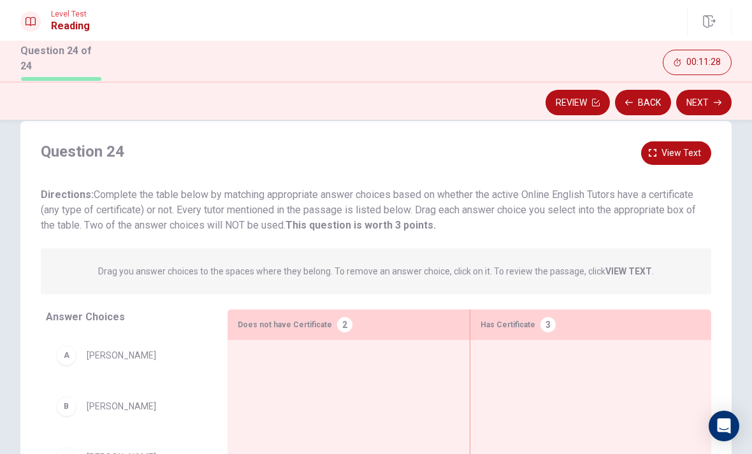
scroll to position [18, 0]
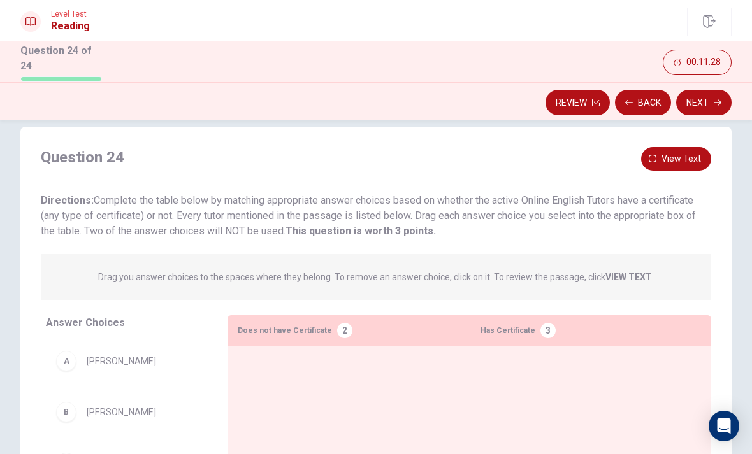
click at [677, 162] on span "View text" at bounding box center [681, 159] width 40 height 16
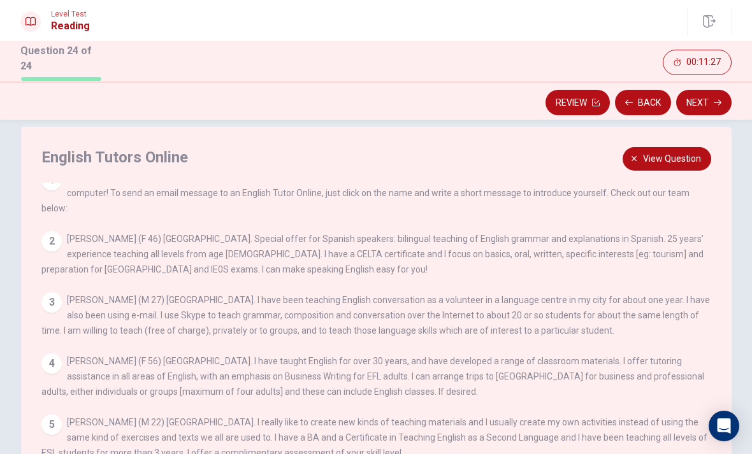
scroll to position [12, 0]
click at [675, 159] on span "View question" at bounding box center [672, 159] width 58 height 16
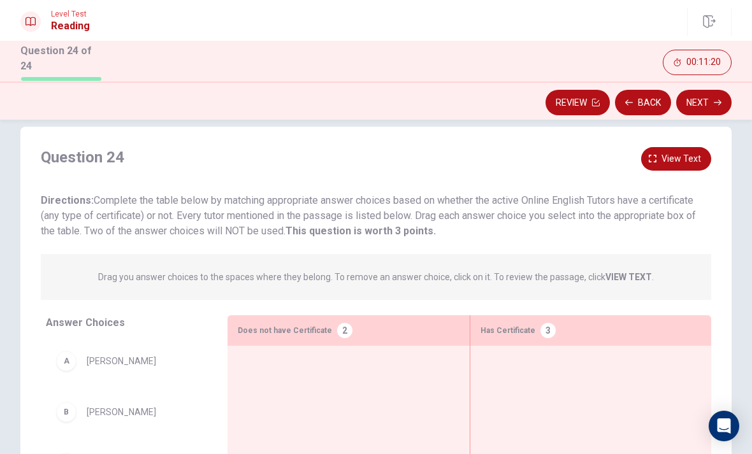
click at [707, 144] on div "Question 24 View text Directions: Complete the table below by matching appropri…" at bounding box center [375, 348] width 711 height 443
click at [682, 154] on span "View text" at bounding box center [681, 159] width 40 height 16
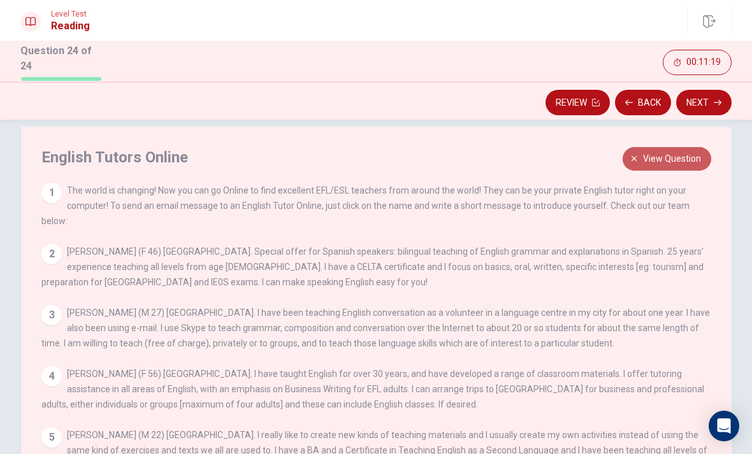
click at [677, 161] on span "View question" at bounding box center [672, 159] width 58 height 16
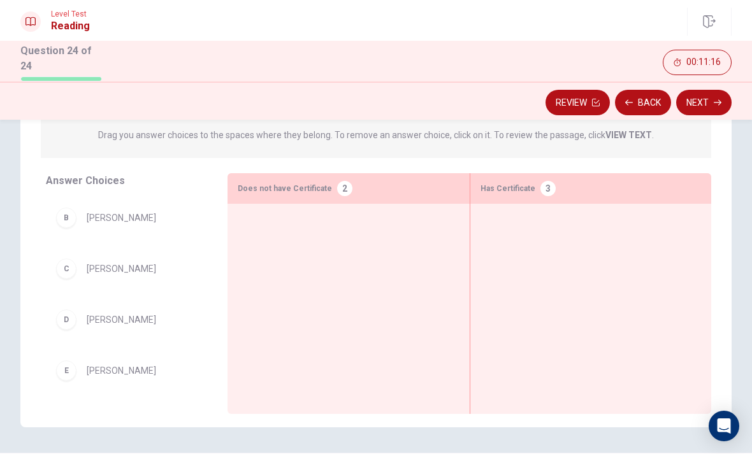
scroll to position [45, 0]
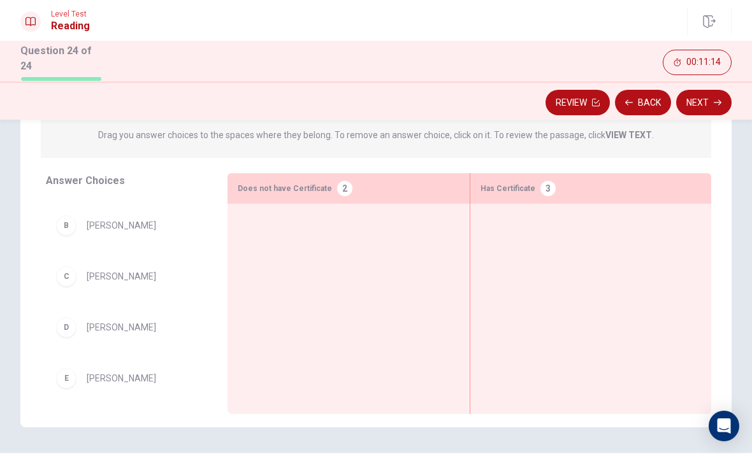
click at [76, 274] on div "C" at bounding box center [66, 276] width 20 height 20
click at [73, 271] on div "C" at bounding box center [66, 276] width 20 height 20
click at [55, 275] on div "C [PERSON_NAME]" at bounding box center [126, 279] width 161 height 41
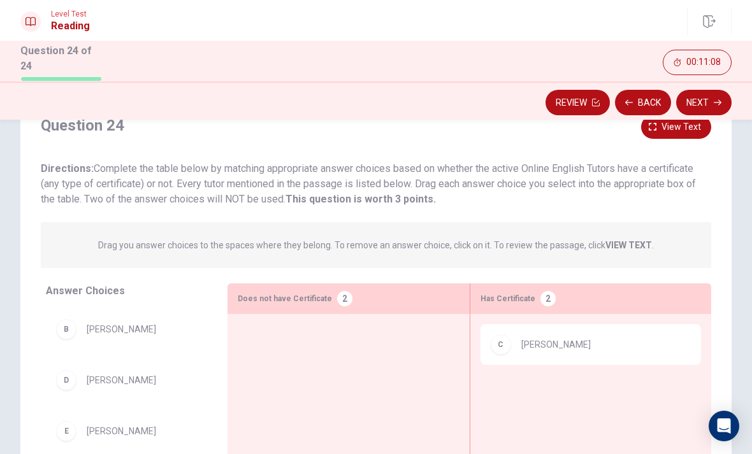
scroll to position [50, 0]
click at [694, 134] on button "View text" at bounding box center [676, 127] width 70 height 24
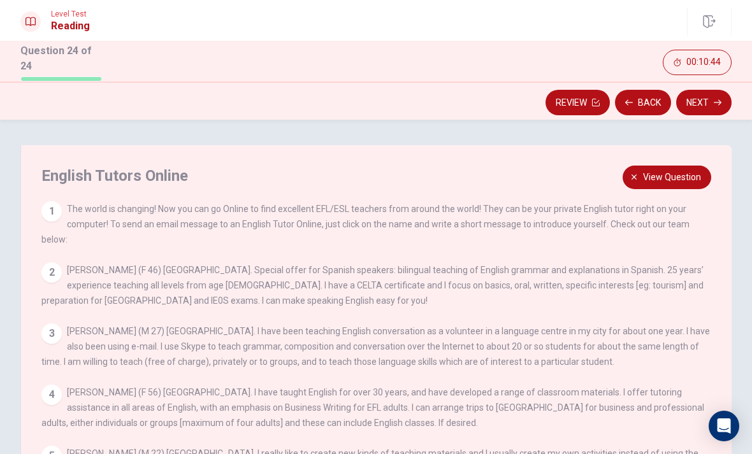
scroll to position [0, 0]
click at [670, 175] on span "View question" at bounding box center [672, 177] width 58 height 16
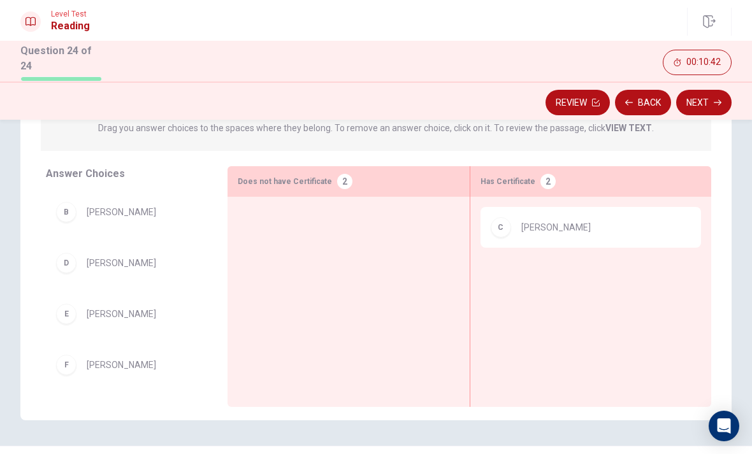
scroll to position [168, 0]
click at [109, 315] on span "[PERSON_NAME]" at bounding box center [121, 313] width 69 height 15
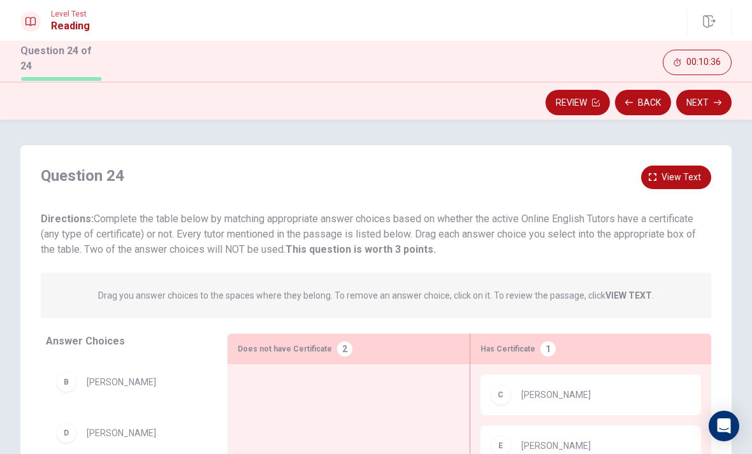
scroll to position [0, 0]
click at [682, 175] on span "View text" at bounding box center [681, 177] width 40 height 16
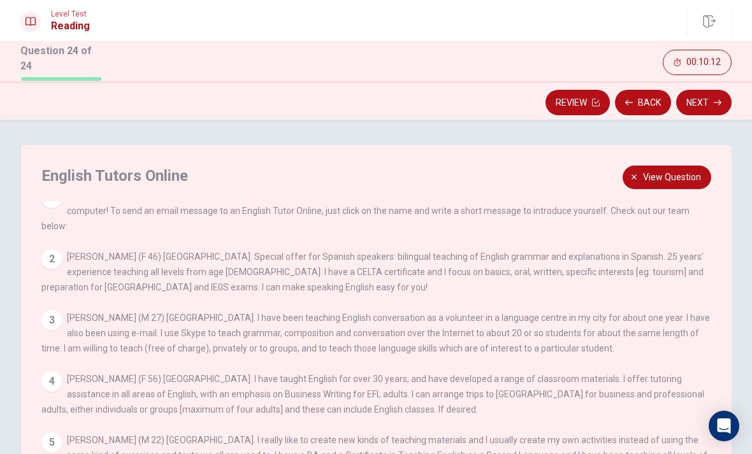
scroll to position [12, 0]
click at [647, 171] on span "View question" at bounding box center [672, 177] width 58 height 16
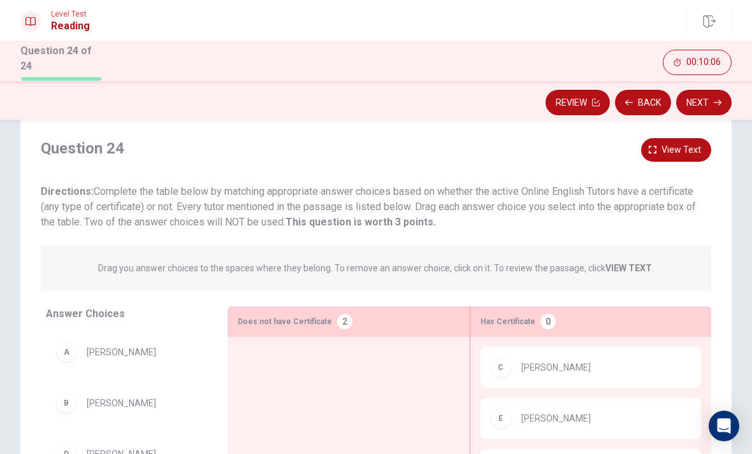
scroll to position [27, 0]
click at [668, 158] on button "View text" at bounding box center [676, 150] width 70 height 24
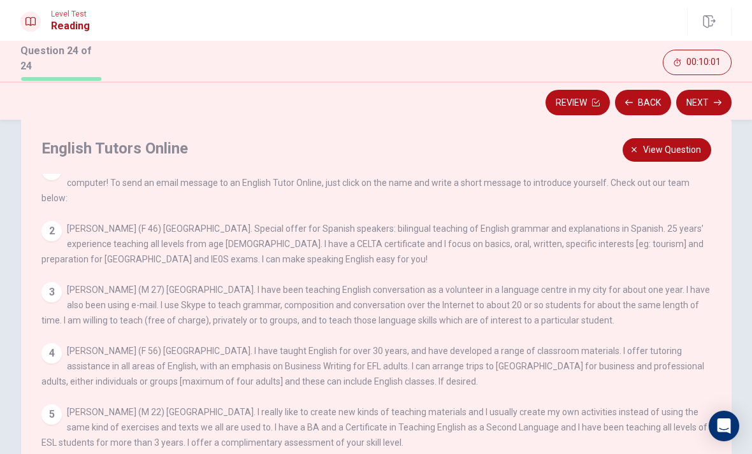
scroll to position [13, 0]
click at [652, 152] on span "View question" at bounding box center [672, 150] width 58 height 16
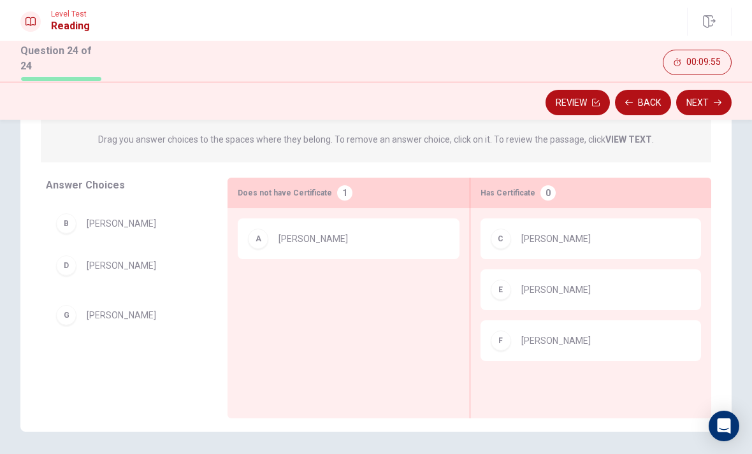
scroll to position [155, 0]
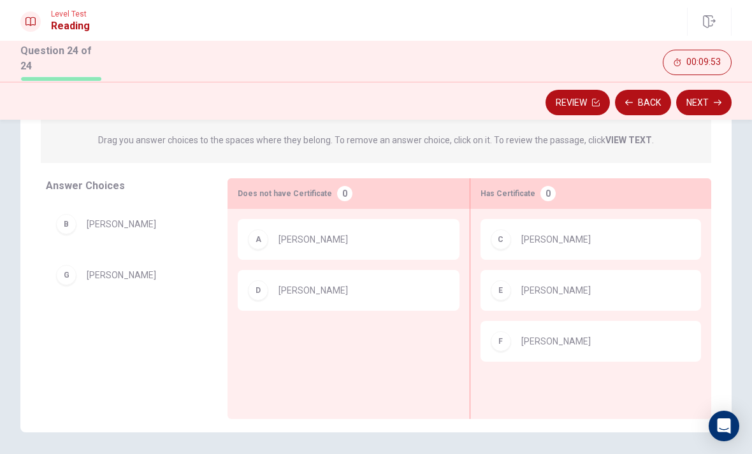
click at [709, 103] on button "Next" at bounding box center [703, 102] width 55 height 25
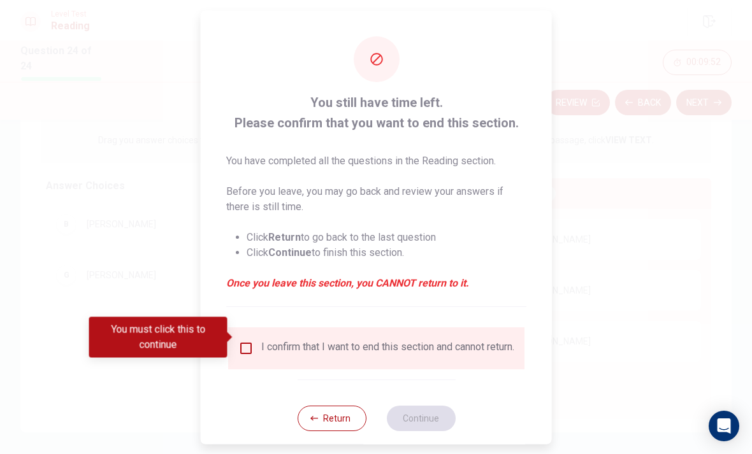
click at [245, 354] on div "I confirm that I want to end this section and cannot return." at bounding box center [376, 347] width 276 height 15
click at [238, 343] on input "You must click this to continue" at bounding box center [245, 347] width 15 height 15
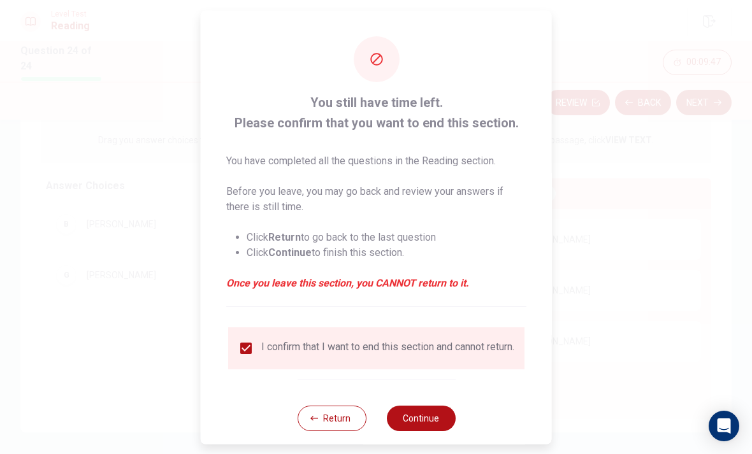
click at [420, 415] on button "Continue" at bounding box center [420, 417] width 69 height 25
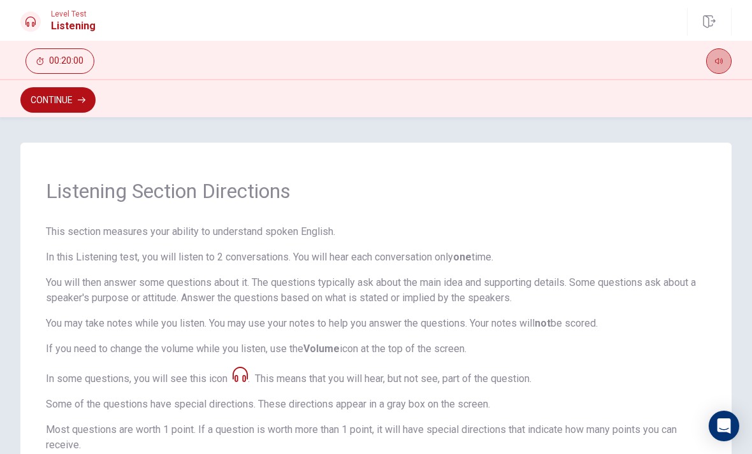
click at [718, 64] on icon "button" at bounding box center [719, 61] width 8 height 8
click at [63, 112] on button "Continue" at bounding box center [57, 99] width 75 height 25
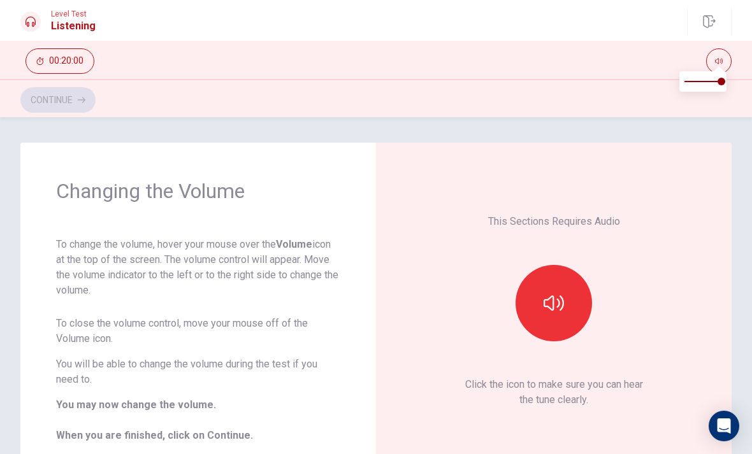
click at [572, 312] on button "button" at bounding box center [553, 303] width 76 height 76
click at [579, 310] on button "button" at bounding box center [553, 303] width 76 height 76
click at [586, 301] on button "button" at bounding box center [553, 303] width 76 height 76
click at [46, 106] on button "Continue" at bounding box center [57, 99] width 75 height 25
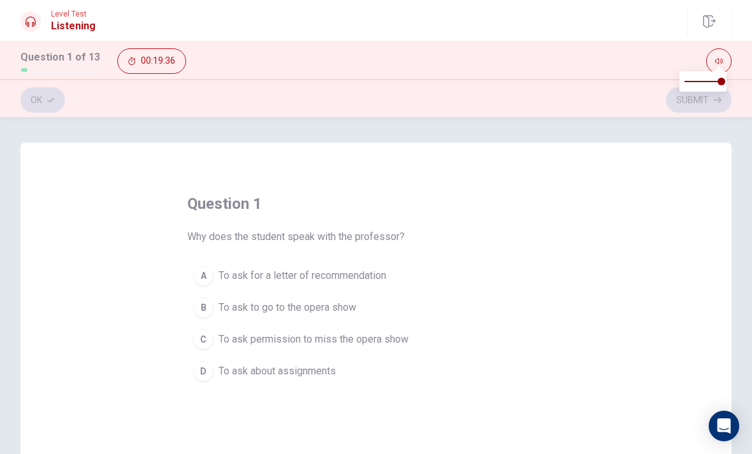
click at [331, 321] on button "B To ask to go to the opera show" at bounding box center [375, 308] width 377 height 32
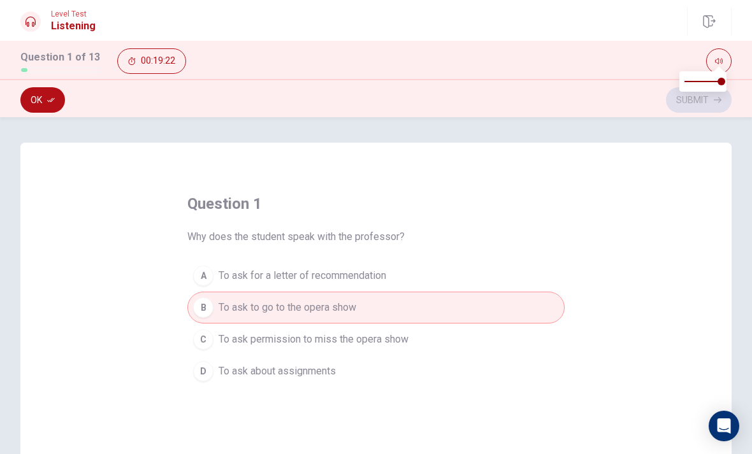
click at [638, 116] on div "Ok Submit" at bounding box center [376, 98] width 752 height 38
click at [42, 104] on button "Ok" at bounding box center [42, 99] width 45 height 25
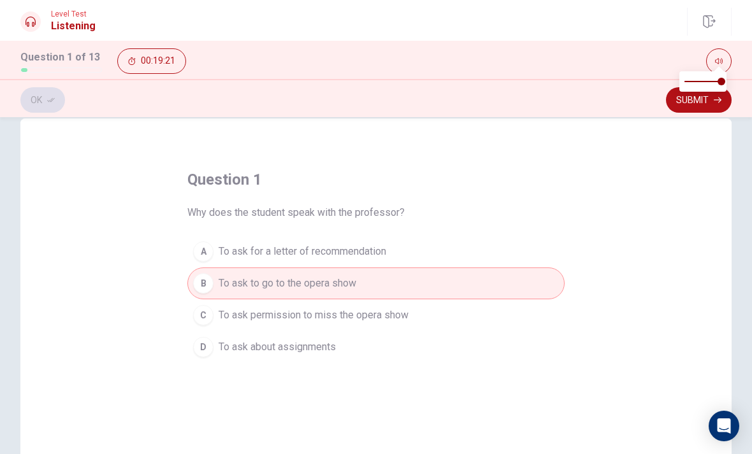
scroll to position [23, 0]
click at [691, 107] on button "Submit" at bounding box center [699, 99] width 66 height 25
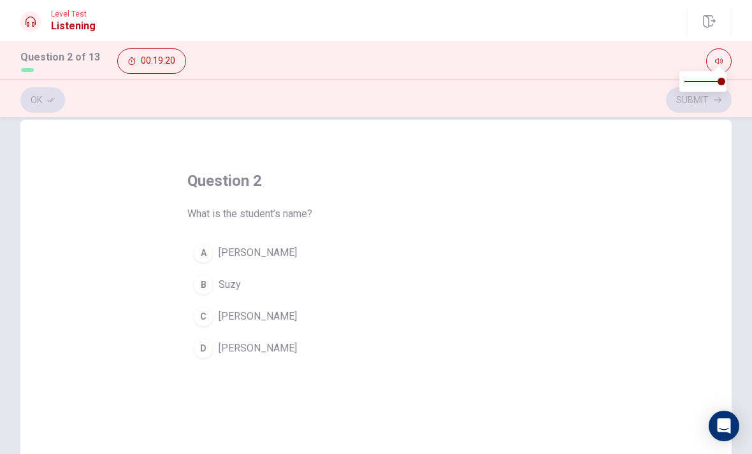
click at [719, 58] on icon "button" at bounding box center [719, 61] width 8 height 8
click at [243, 252] on span "[PERSON_NAME]" at bounding box center [258, 252] width 78 height 15
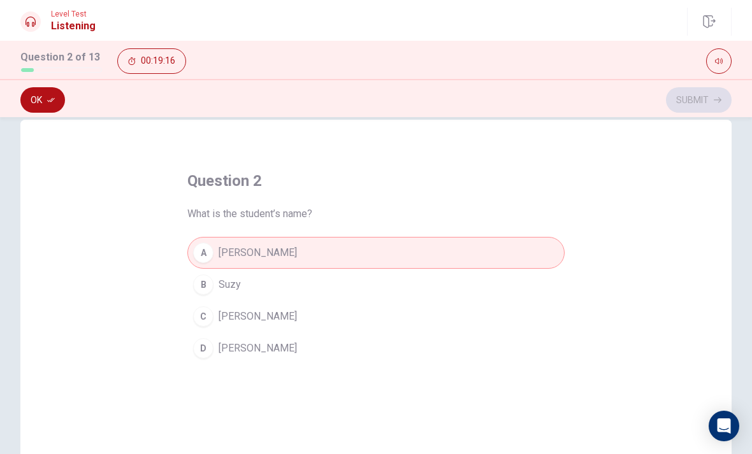
click at [51, 102] on icon "button" at bounding box center [51, 100] width 8 height 4
click at [696, 97] on button "Submit" at bounding box center [699, 99] width 66 height 25
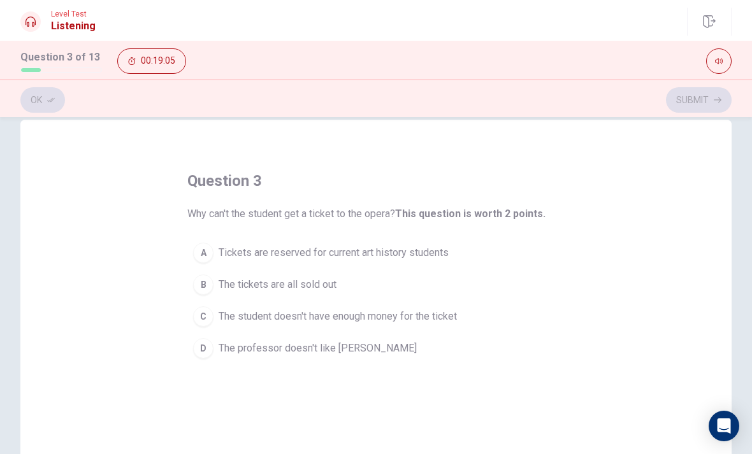
click at [264, 254] on span "Tickets are reserved for current art history students" at bounding box center [334, 252] width 230 height 15
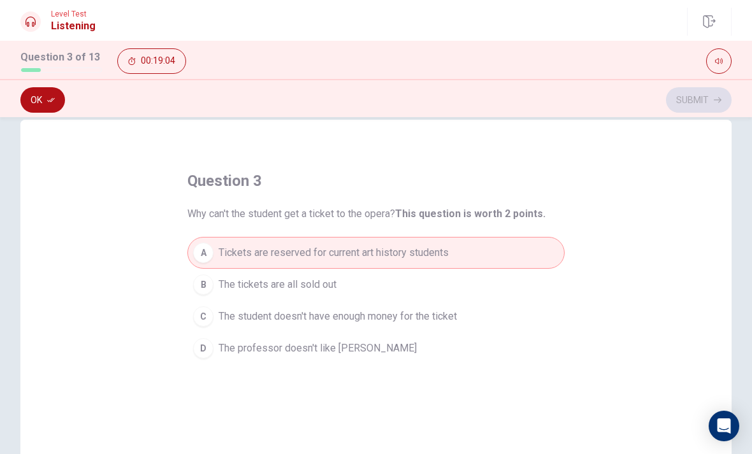
click at [53, 102] on icon "button" at bounding box center [51, 100] width 8 height 8
click at [697, 106] on button "Submit" at bounding box center [699, 99] width 66 height 25
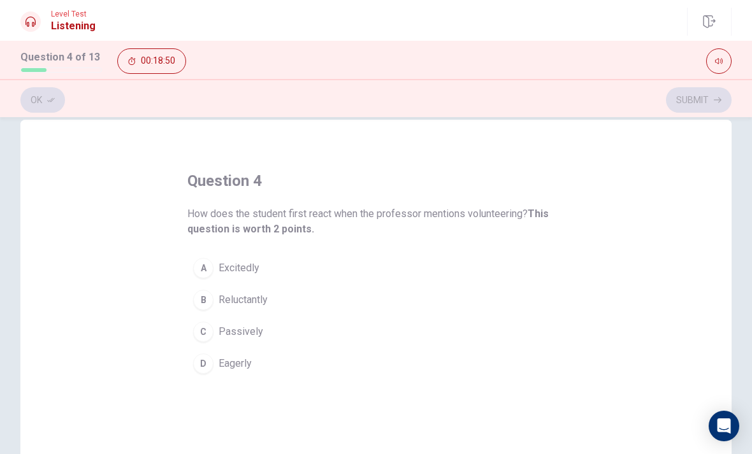
click at [206, 275] on div "A" at bounding box center [203, 268] width 20 height 20
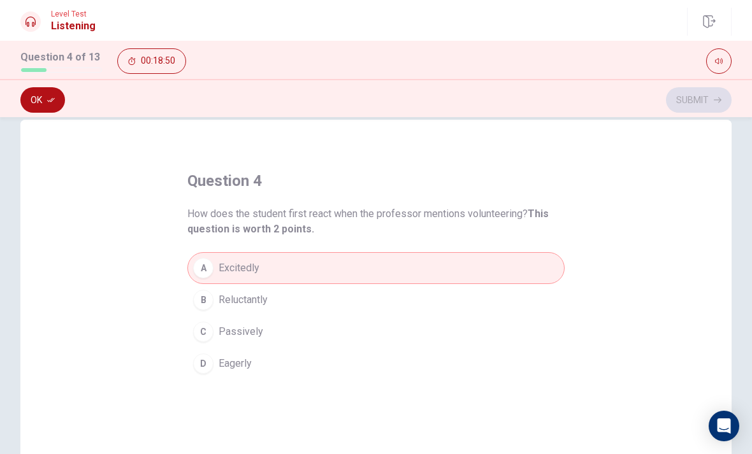
click at [40, 95] on button "Ok" at bounding box center [42, 99] width 45 height 25
click at [686, 97] on button "Submit" at bounding box center [699, 99] width 66 height 25
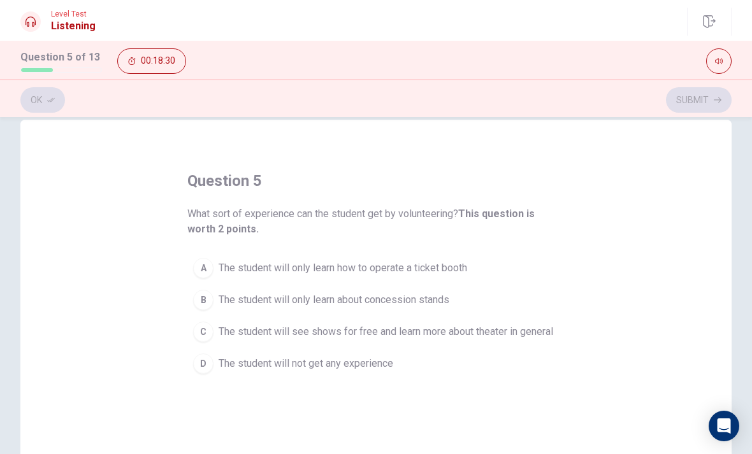
click at [213, 337] on button "C The student will see shows for free and learn more about theater in general" at bounding box center [375, 332] width 377 height 32
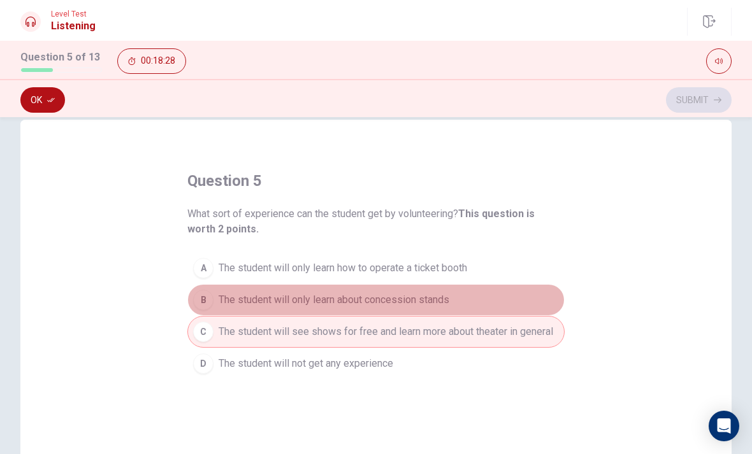
click at [217, 309] on button "B The student will only learn about concession stands" at bounding box center [375, 300] width 377 height 32
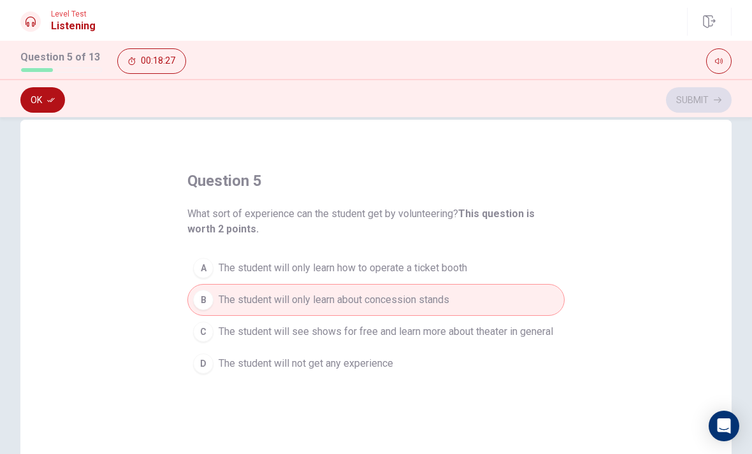
click at [232, 335] on span "The student will see shows for free and learn more about theater in general" at bounding box center [386, 331] width 335 height 15
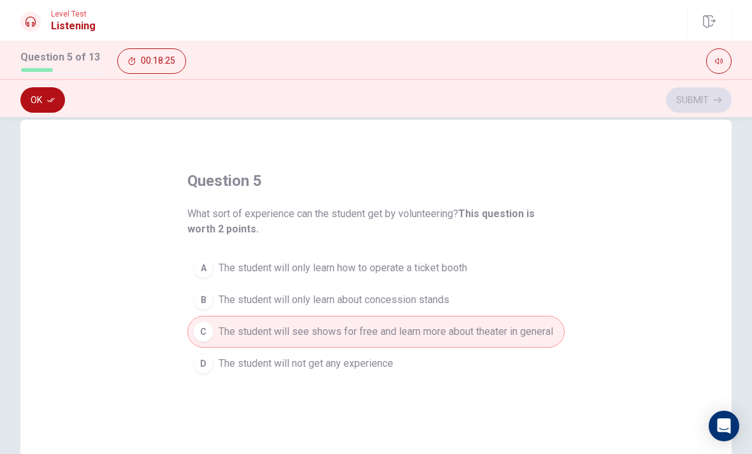
click at [45, 98] on button "Ok" at bounding box center [42, 99] width 45 height 25
click at [701, 97] on button "Submit" at bounding box center [699, 99] width 66 height 25
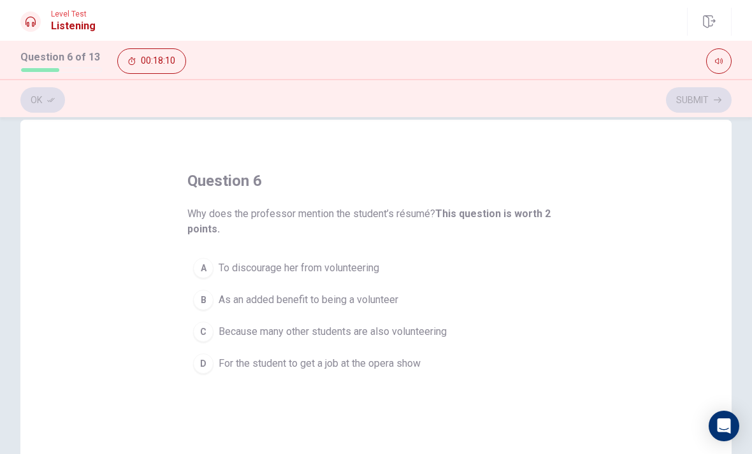
click at [201, 291] on div "B" at bounding box center [203, 300] width 20 height 20
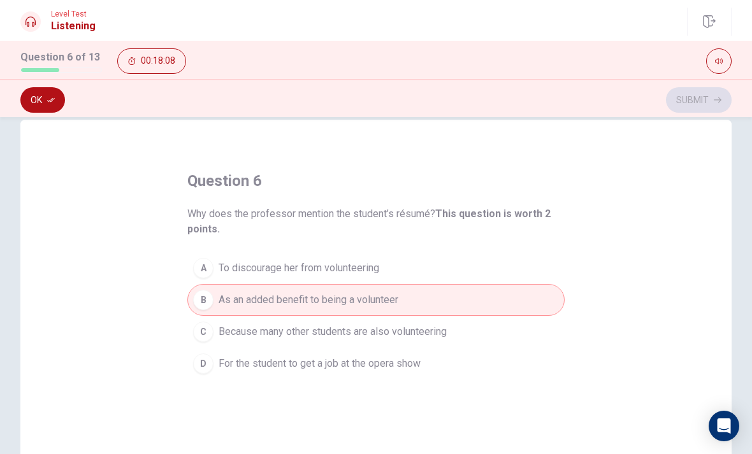
click at [41, 99] on button "Ok" at bounding box center [42, 99] width 45 height 25
click at [198, 366] on div "D" at bounding box center [203, 364] width 20 height 20
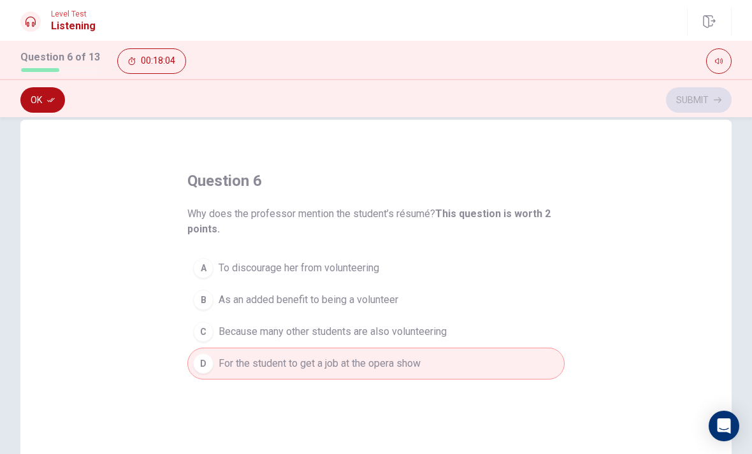
click at [189, 307] on button "B As an added benefit to being a volunteer" at bounding box center [375, 300] width 377 height 32
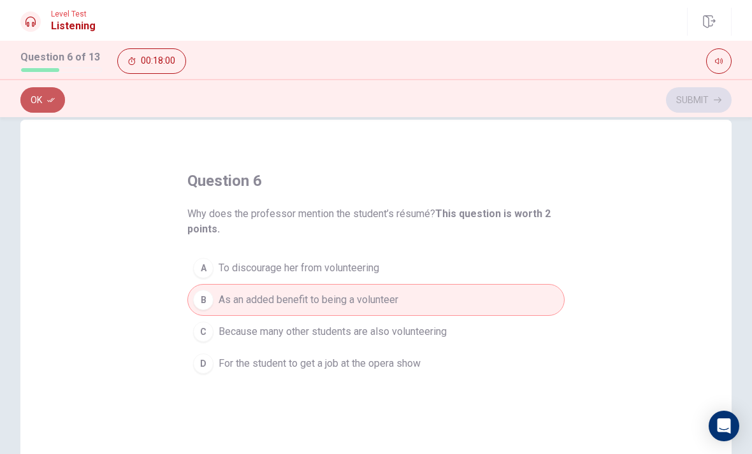
click at [49, 104] on button "Ok" at bounding box center [42, 99] width 45 height 25
click at [702, 101] on button "Submit" at bounding box center [699, 99] width 66 height 25
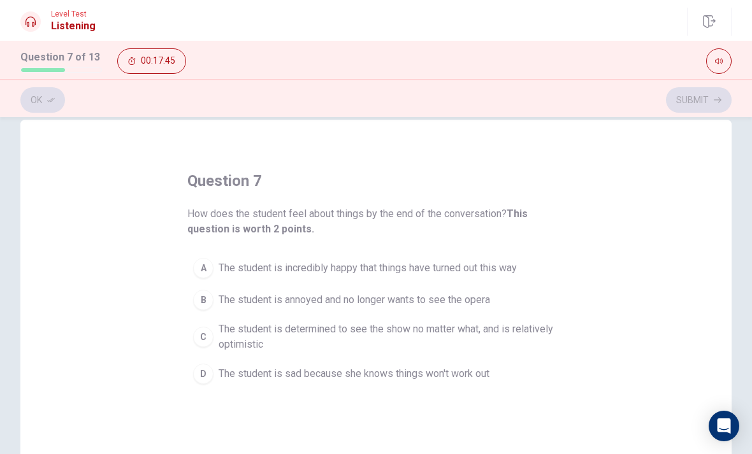
click at [509, 255] on button "A The student is incredibly happy that things have turned out this way" at bounding box center [375, 268] width 377 height 32
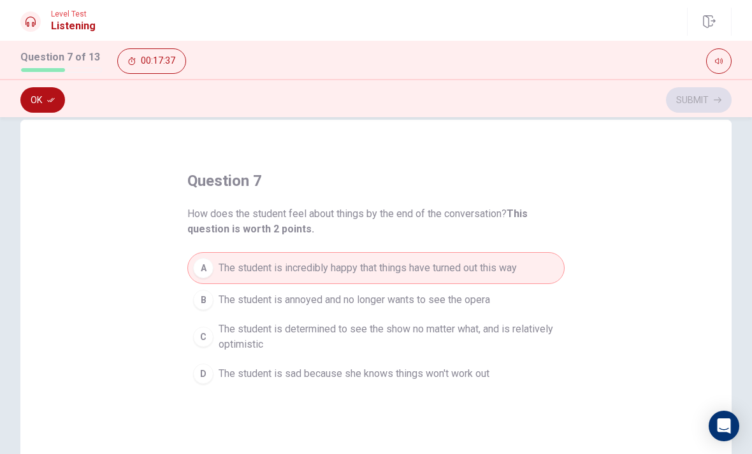
click at [48, 108] on button "Ok" at bounding box center [42, 99] width 45 height 25
click at [695, 99] on button "Submit" at bounding box center [699, 99] width 66 height 25
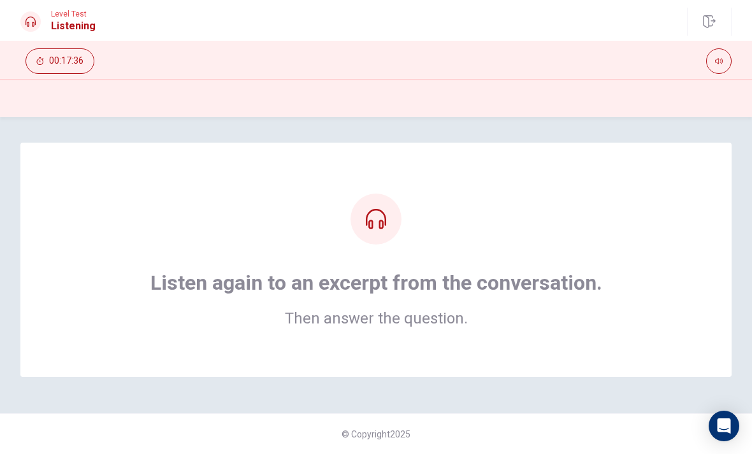
scroll to position [0, 0]
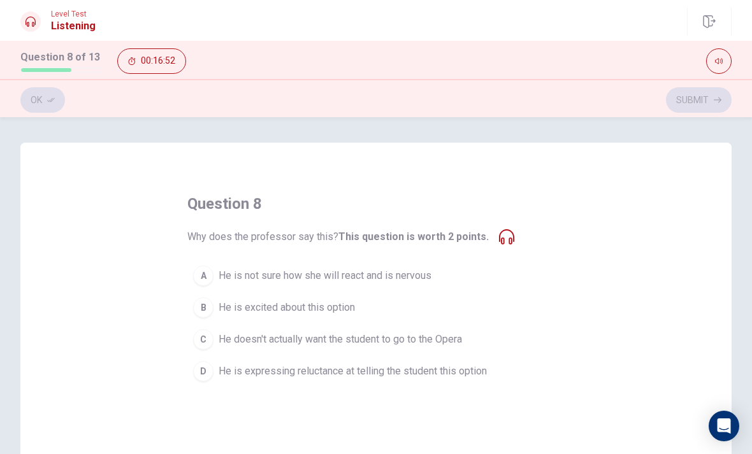
click at [206, 369] on div "D" at bounding box center [203, 371] width 20 height 20
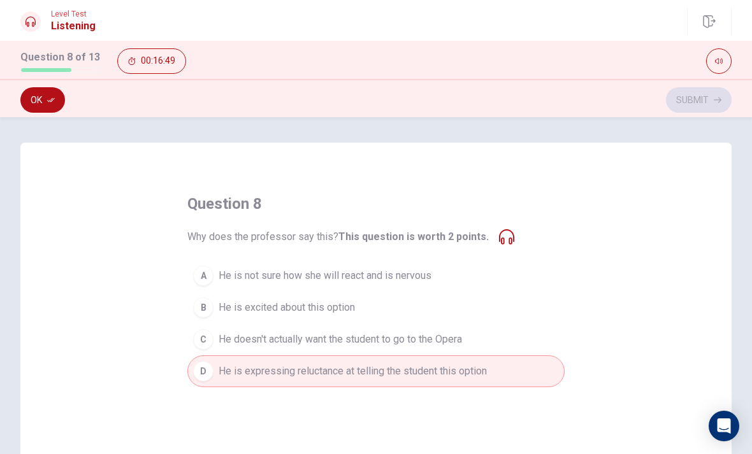
click at [33, 96] on button "Ok" at bounding box center [42, 99] width 45 height 25
click at [699, 99] on button "Submit" at bounding box center [699, 99] width 66 height 25
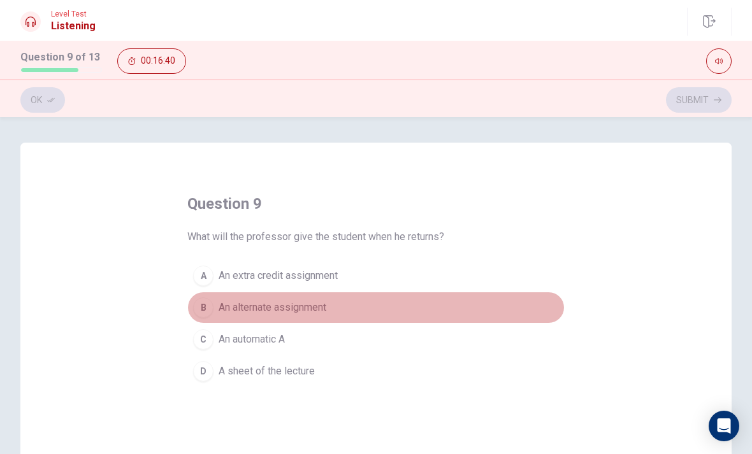
click at [294, 315] on button "B An alternate assignment" at bounding box center [375, 308] width 377 height 32
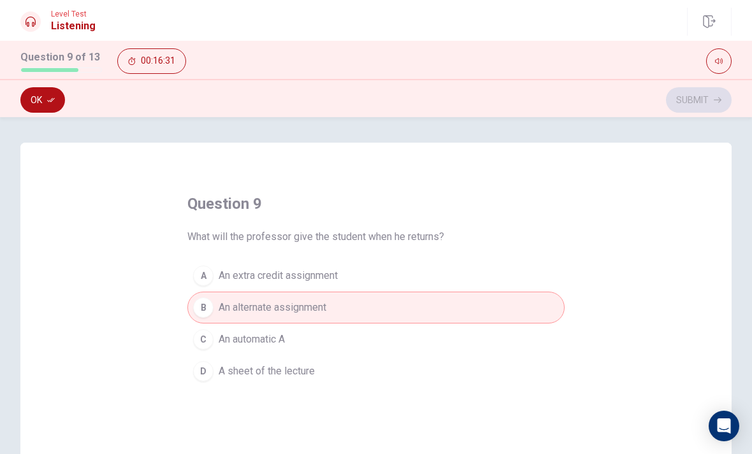
click at [196, 367] on div "D" at bounding box center [203, 371] width 20 height 20
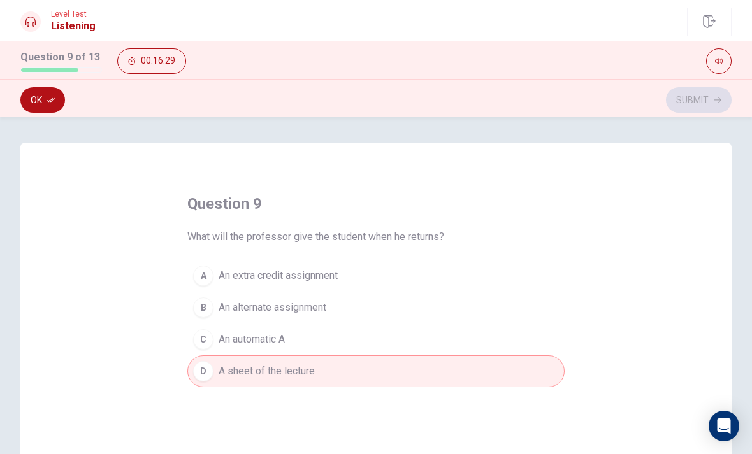
click at [40, 101] on button "Ok" at bounding box center [42, 99] width 45 height 25
click at [705, 90] on button "Submit" at bounding box center [699, 99] width 66 height 25
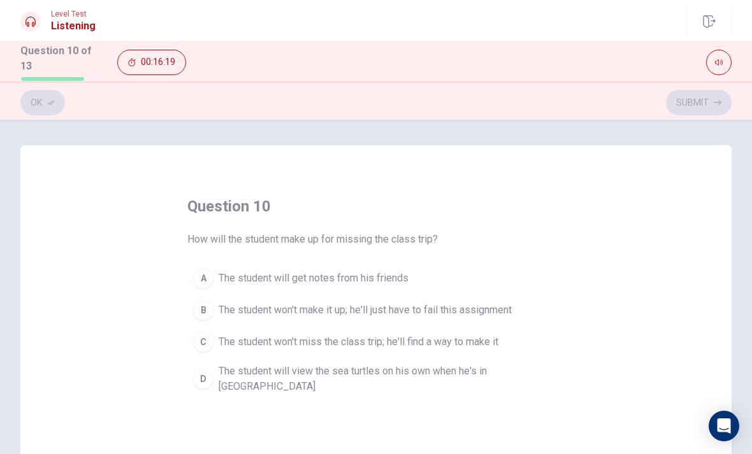
click at [486, 378] on span "The student will view the sea turtles on his own when he's in [GEOGRAPHIC_DATA]" at bounding box center [389, 379] width 340 height 31
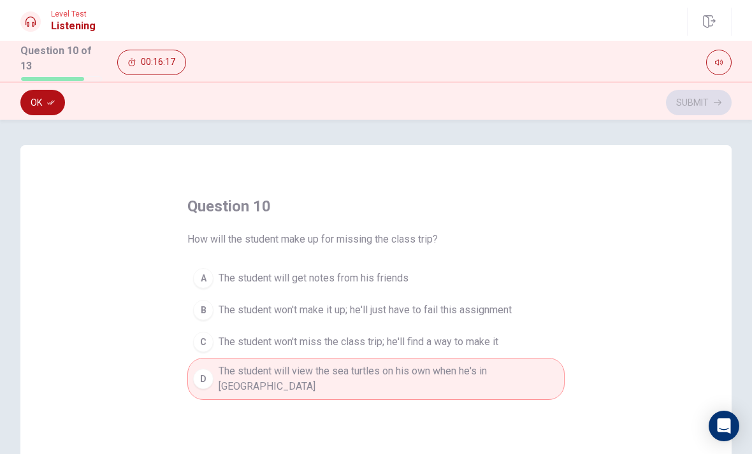
click at [45, 101] on button "Ok" at bounding box center [42, 102] width 45 height 25
click at [714, 90] on button "Submit" at bounding box center [699, 102] width 66 height 25
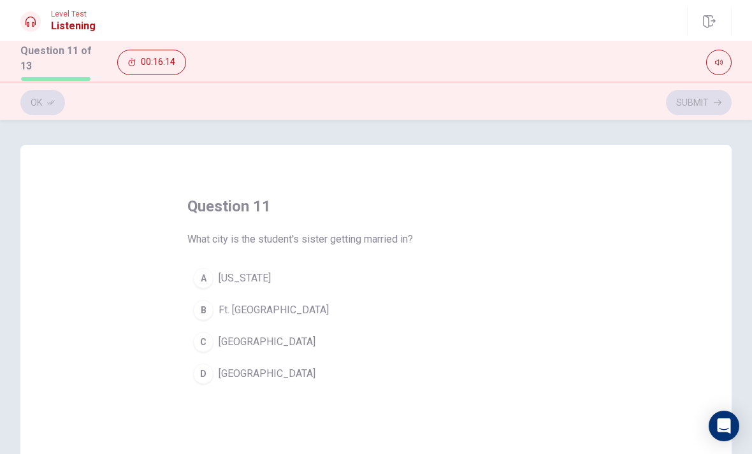
click at [233, 368] on span "[GEOGRAPHIC_DATA]" at bounding box center [267, 373] width 97 height 15
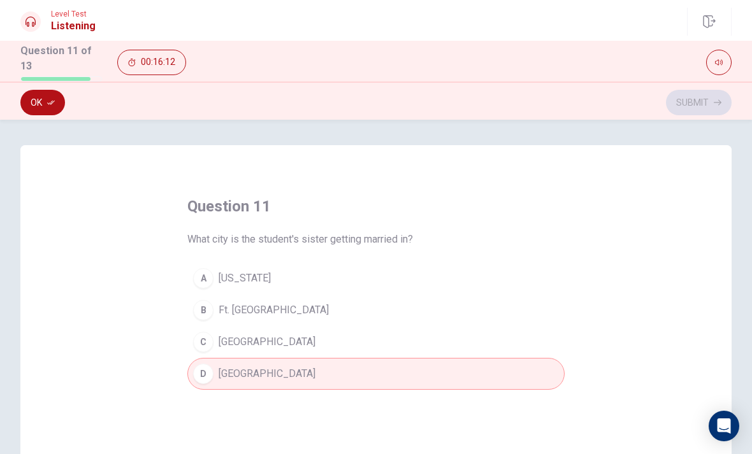
click at [271, 342] on span "[GEOGRAPHIC_DATA]" at bounding box center [267, 342] width 97 height 15
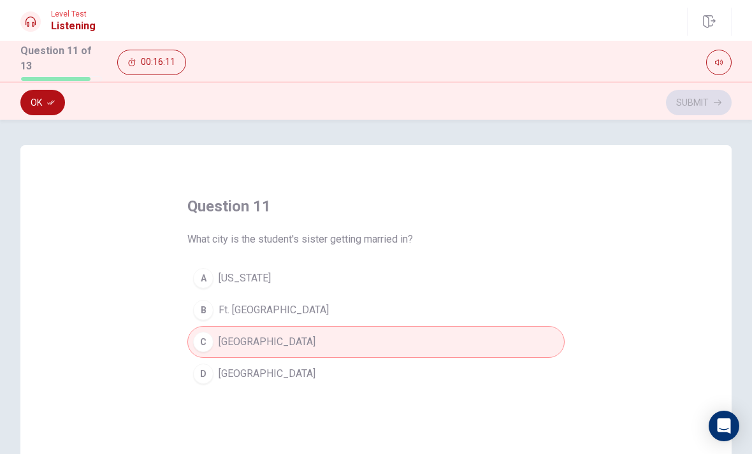
click at [313, 282] on button "A [US_STATE]" at bounding box center [375, 279] width 377 height 32
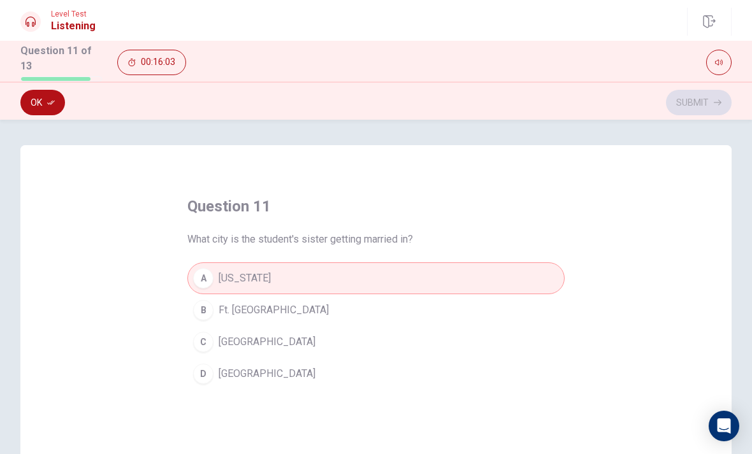
click at [34, 96] on button "Ok" at bounding box center [42, 102] width 45 height 25
click at [700, 104] on button "Submit" at bounding box center [699, 102] width 66 height 25
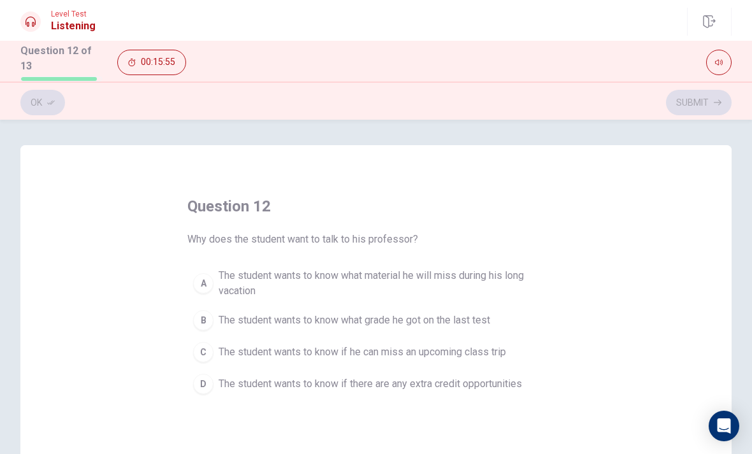
click at [494, 363] on button "C The student wants to know if he can miss an upcoming class trip" at bounding box center [375, 352] width 377 height 32
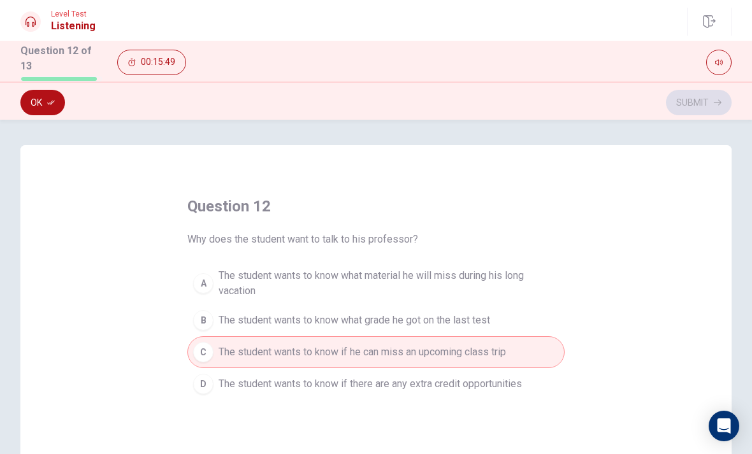
click at [47, 95] on button "Ok" at bounding box center [42, 102] width 45 height 25
click at [698, 106] on button "Submit" at bounding box center [699, 102] width 66 height 25
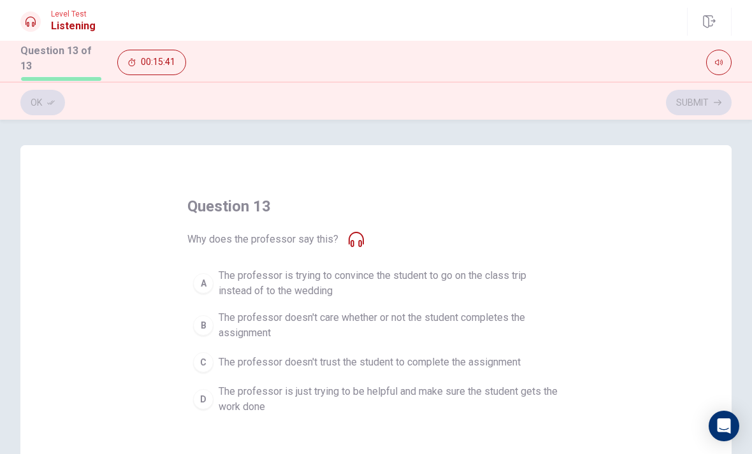
click at [412, 403] on span "The professor is just trying to be helpful and make sure the student gets the w…" at bounding box center [389, 399] width 340 height 31
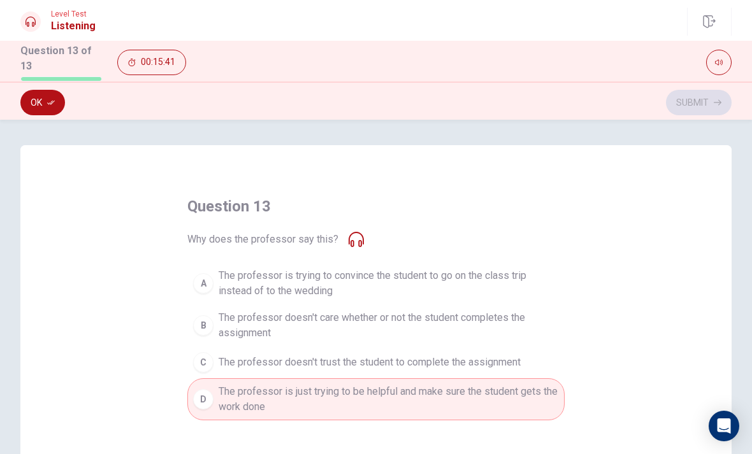
click at [52, 102] on icon "button" at bounding box center [51, 103] width 8 height 8
click at [702, 106] on button "Submit" at bounding box center [699, 102] width 66 height 25
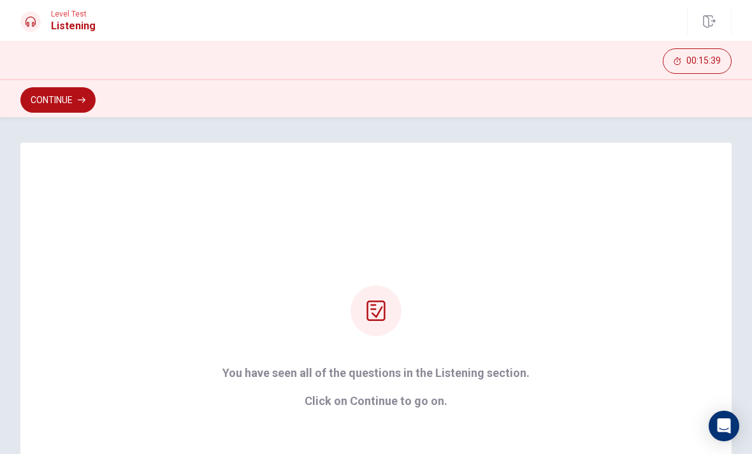
click at [80, 100] on icon "button" at bounding box center [82, 100] width 8 height 6
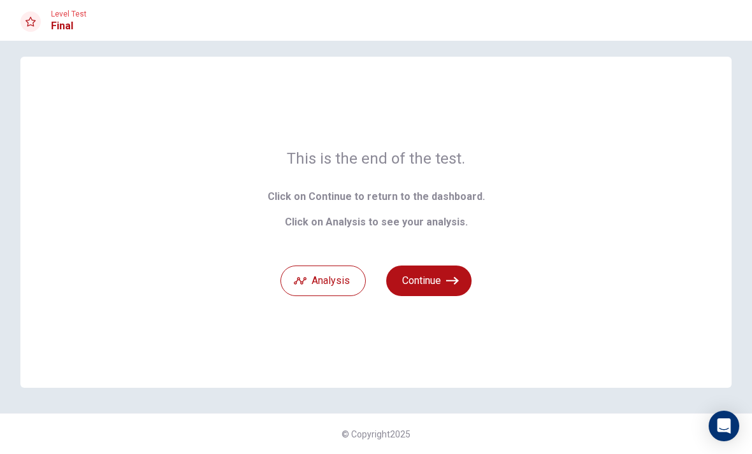
scroll to position [10, 0]
click at [343, 283] on button "Analysis" at bounding box center [322, 281] width 85 height 31
